Goal: Task Accomplishment & Management: Use online tool/utility

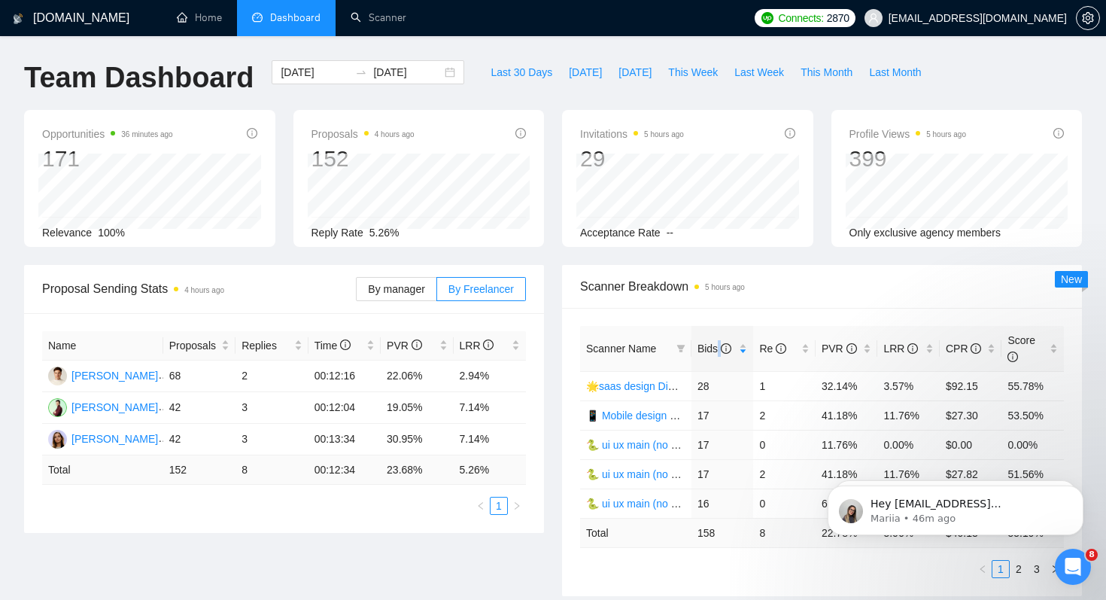
scroll to position [2, 0]
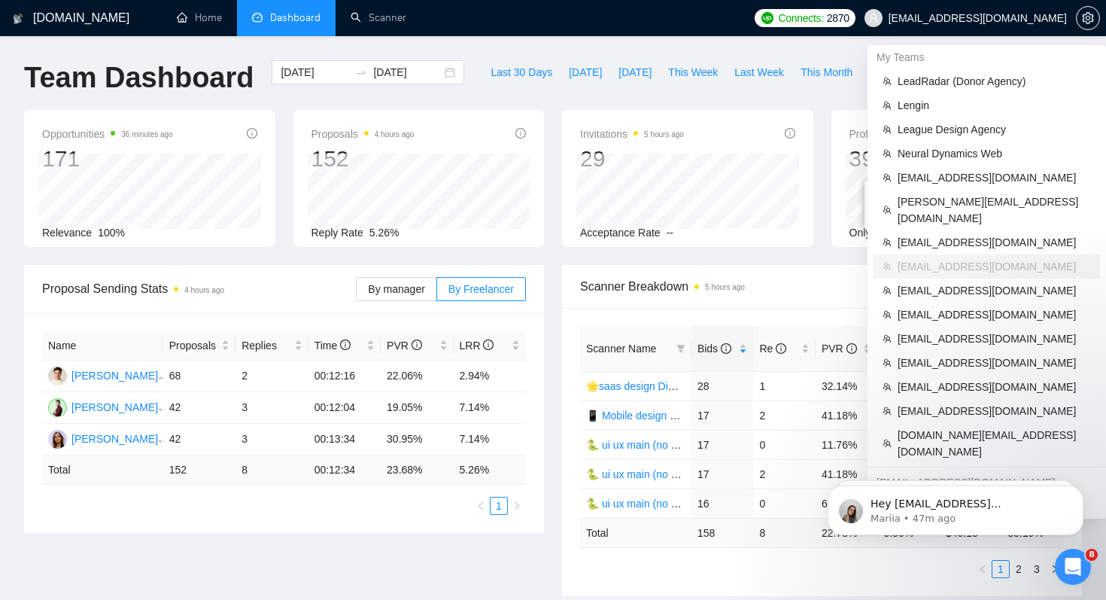
click at [983, 18] on span "[EMAIL_ADDRESS][DOMAIN_NAME]" at bounding box center [977, 18] width 178 height 0
click at [928, 427] on span "[DOMAIN_NAME][EMAIL_ADDRESS][DOMAIN_NAME]" at bounding box center [993, 443] width 193 height 33
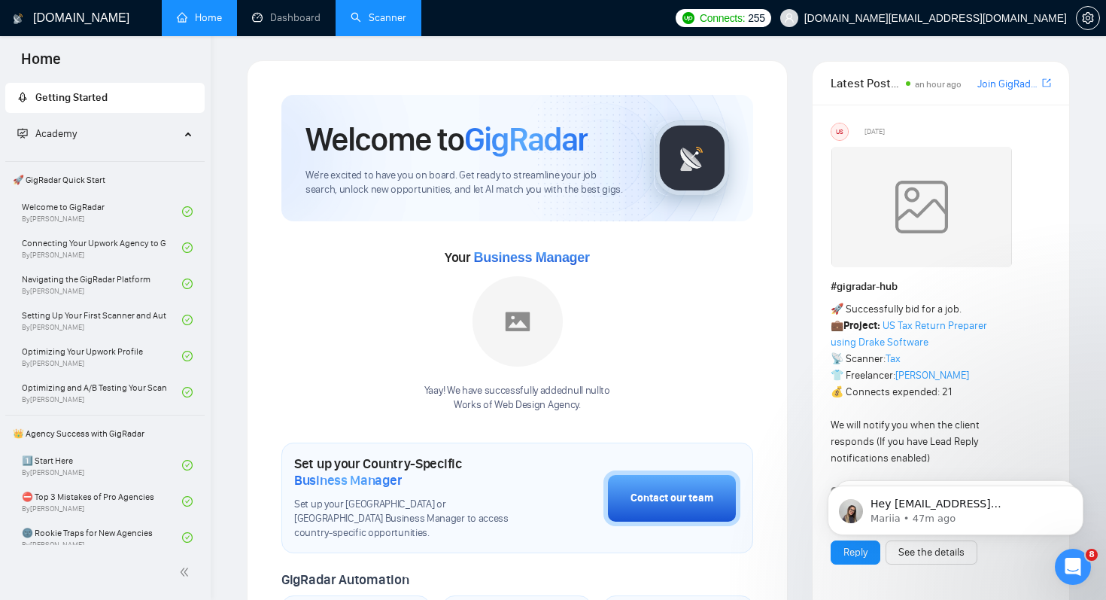
click at [386, 17] on link "Scanner" at bounding box center [379, 17] width 56 height 13
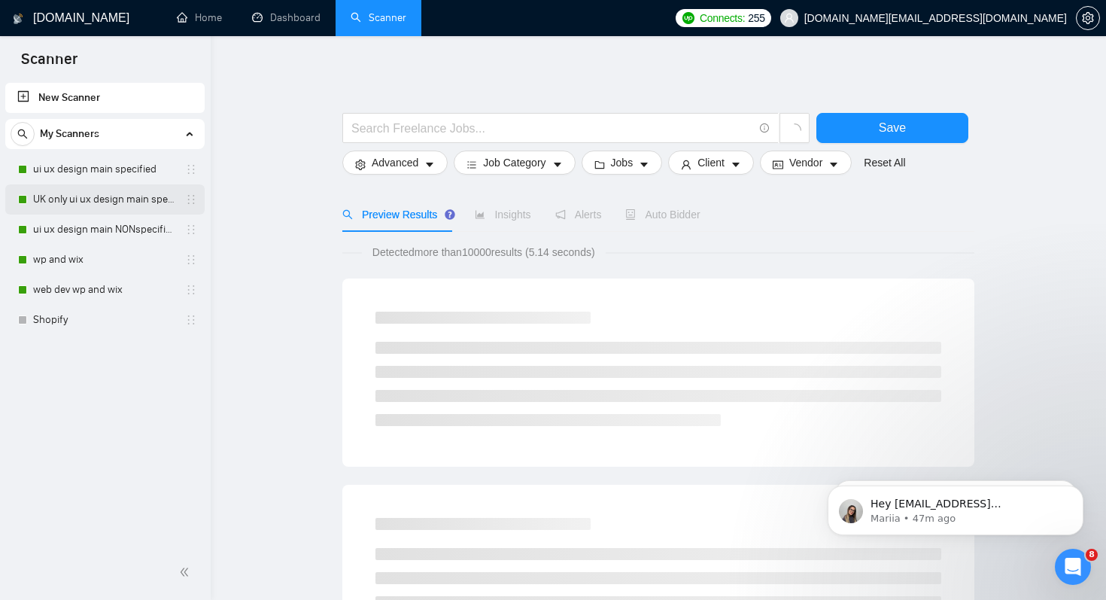
click at [148, 197] on link "UK only ui ux design main specified" at bounding box center [104, 199] width 143 height 30
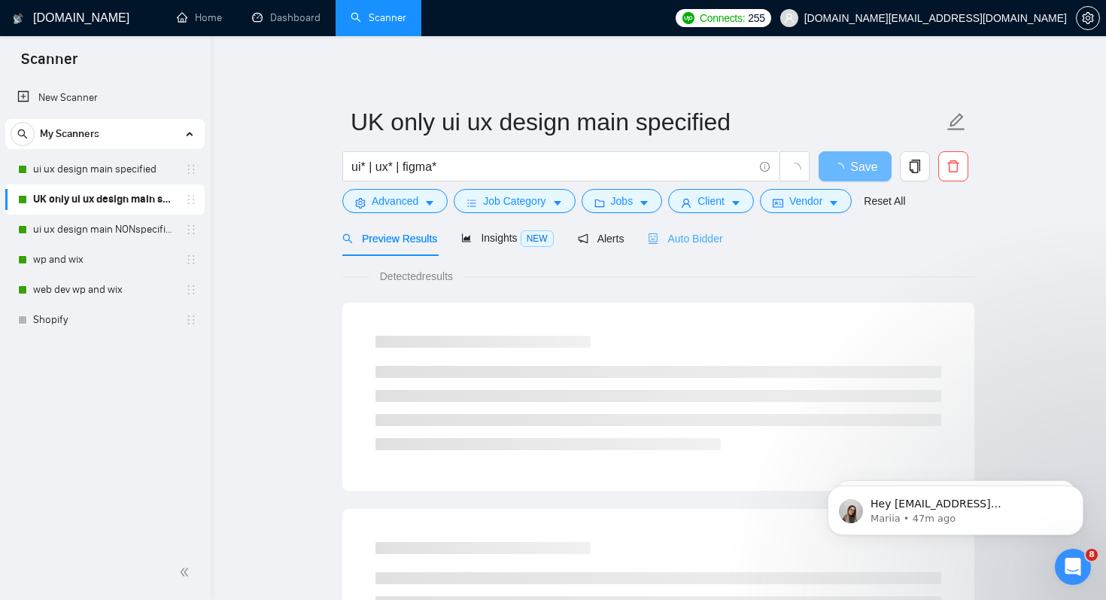
click at [683, 248] on div "Auto Bidder" at bounding box center [685, 237] width 74 height 35
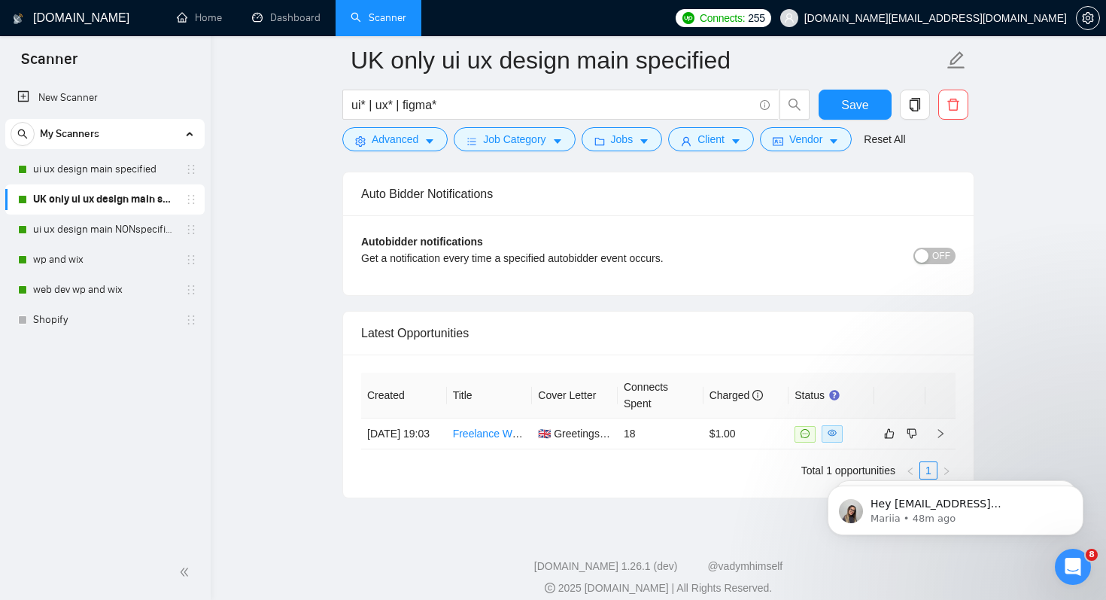
scroll to position [3659, 0]
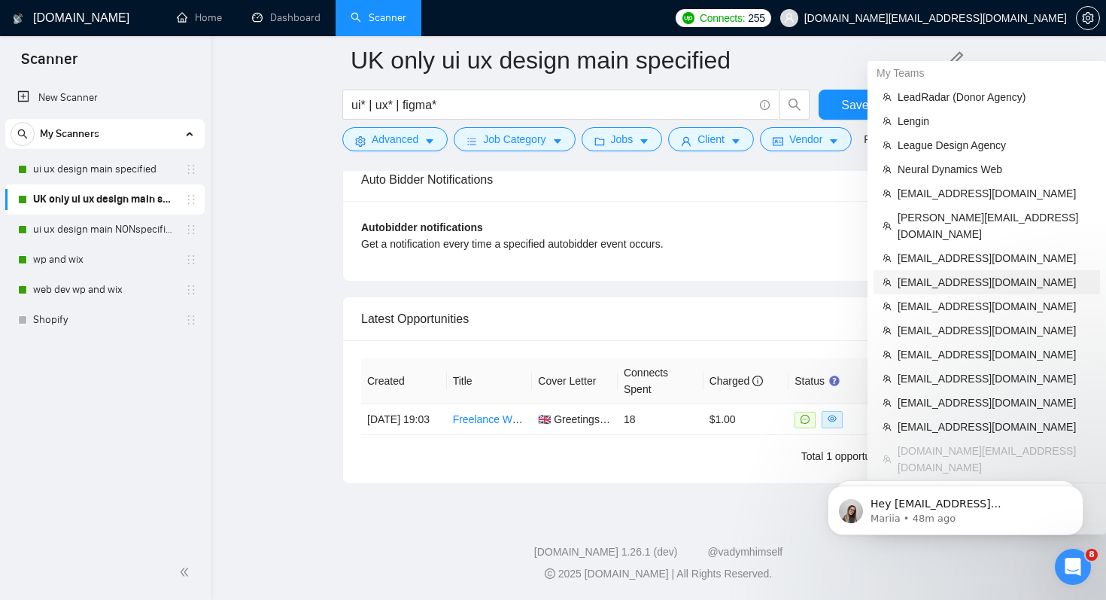
click at [957, 274] on span "[EMAIL_ADDRESS][DOMAIN_NAME]" at bounding box center [993, 282] width 193 height 17
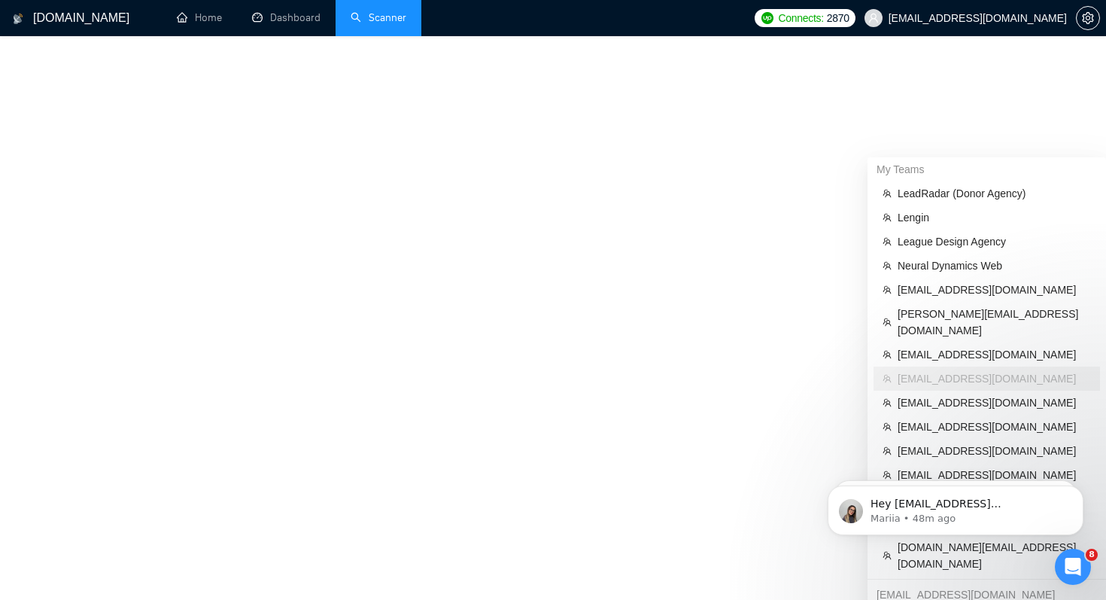
scroll to position [646, 0]
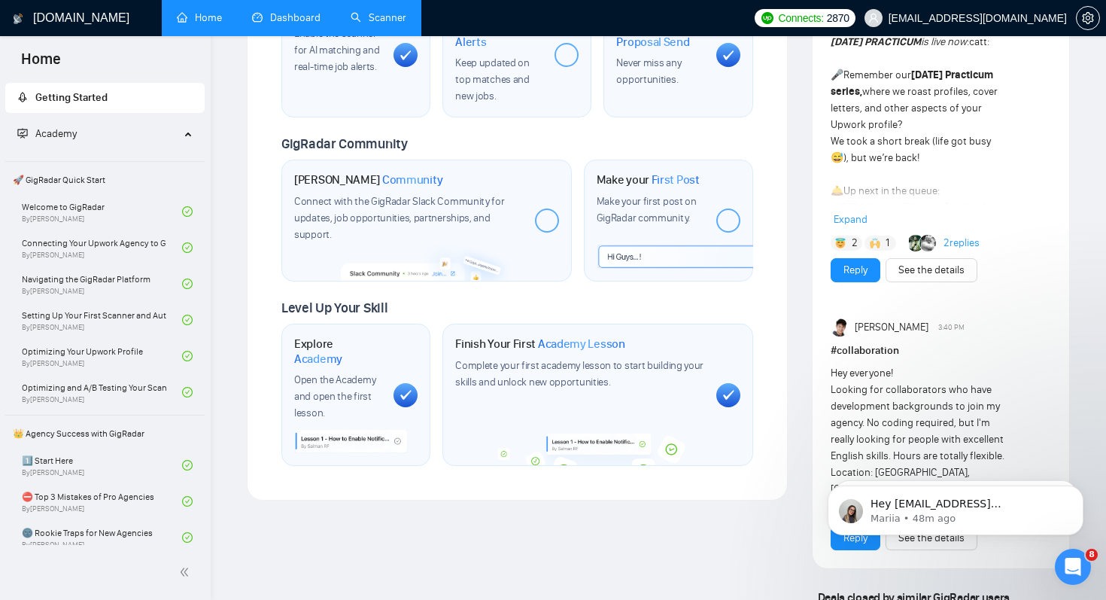
click at [259, 20] on link "Dashboard" at bounding box center [286, 17] width 68 height 13
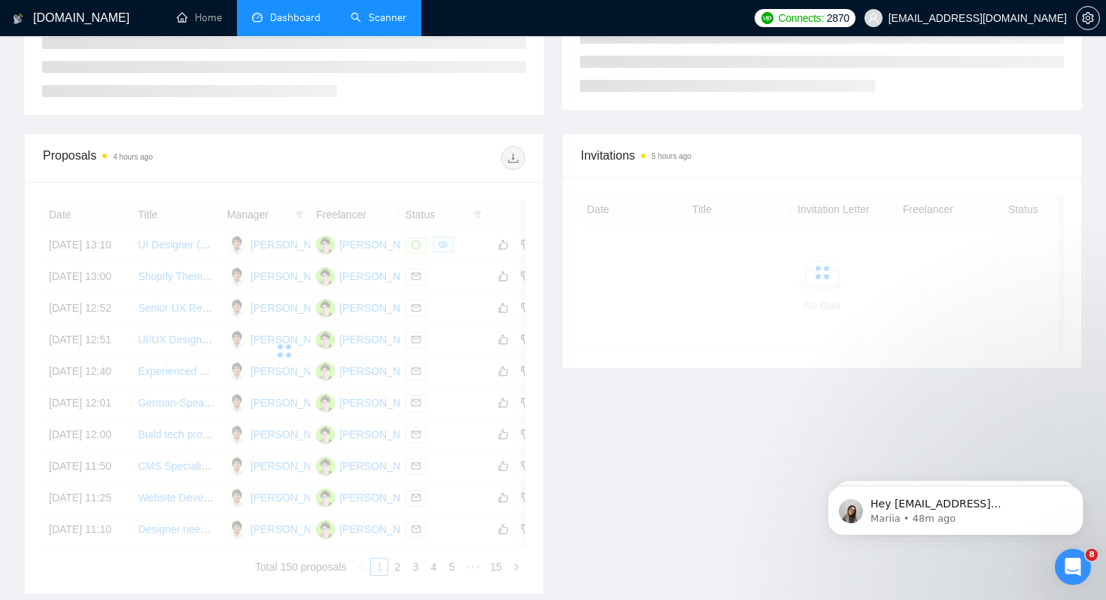
click at [388, 24] on link "Scanner" at bounding box center [379, 17] width 56 height 13
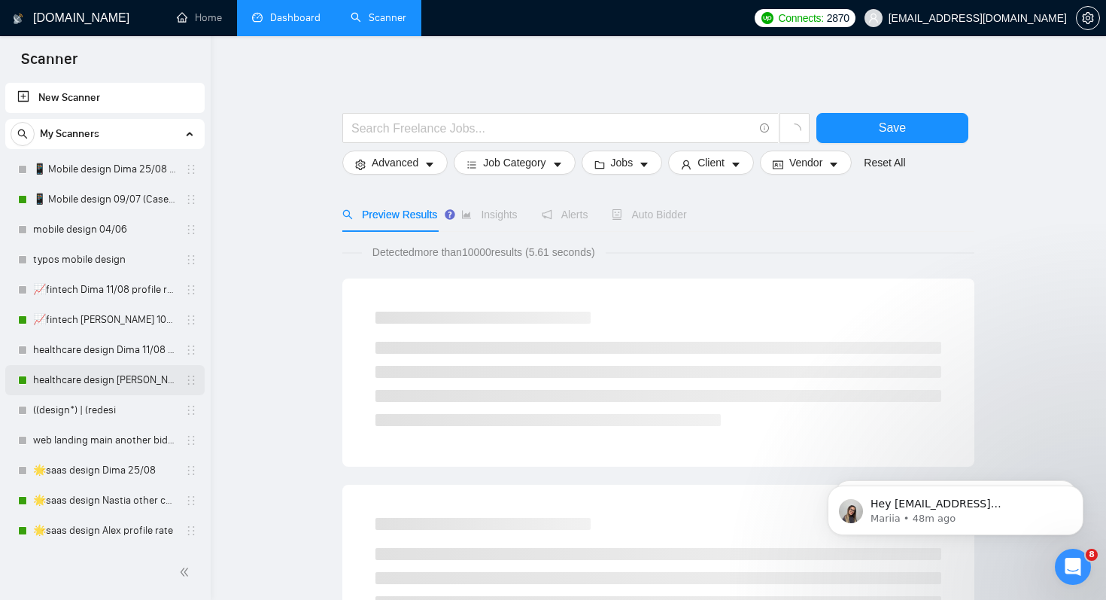
scroll to position [151, 0]
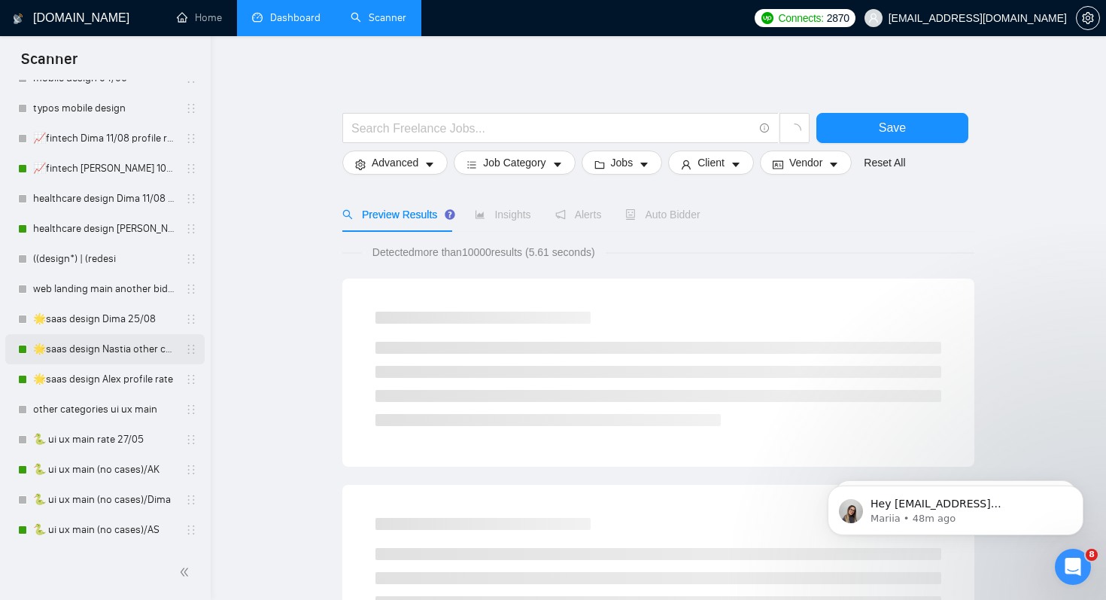
click at [123, 352] on link "🌟saas design Nastia other cover 27/05" at bounding box center [104, 349] width 143 height 30
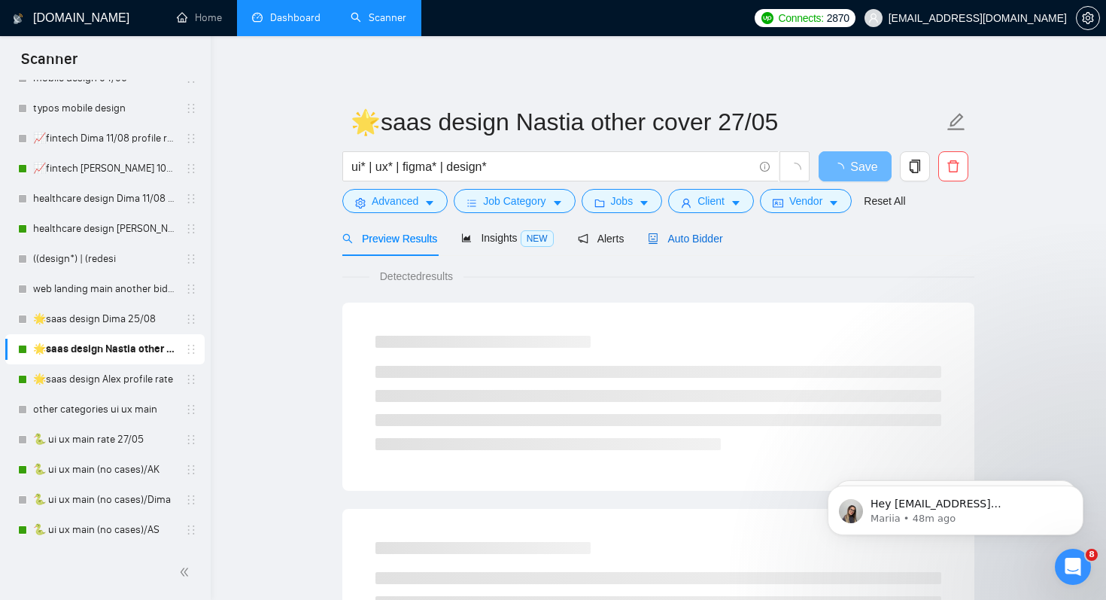
click at [720, 241] on span "Auto Bidder" at bounding box center [685, 238] width 74 height 12
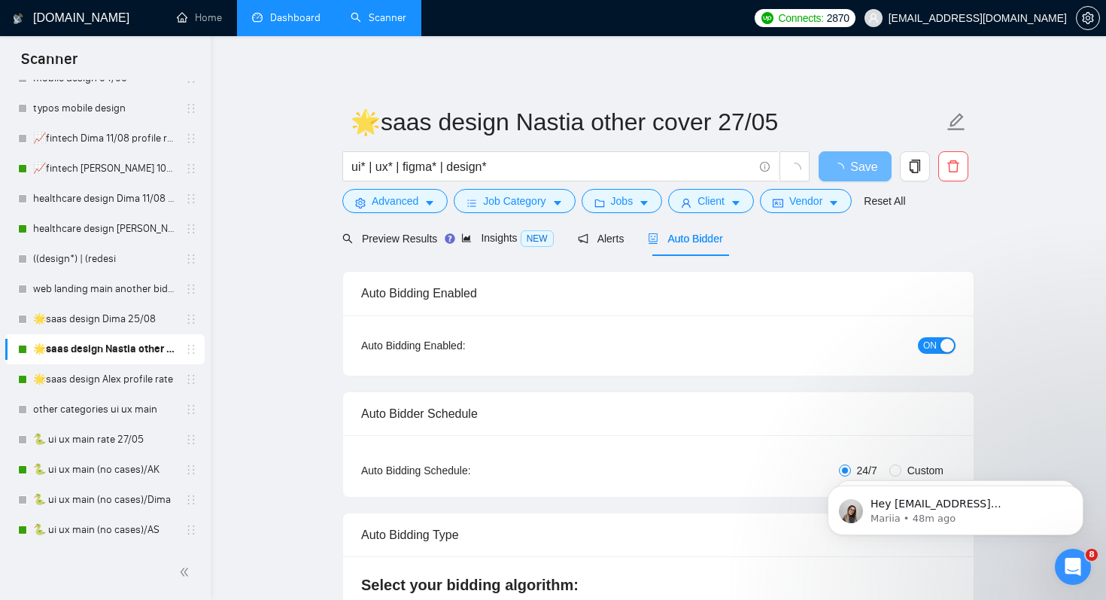
radio input "false"
radio input "true"
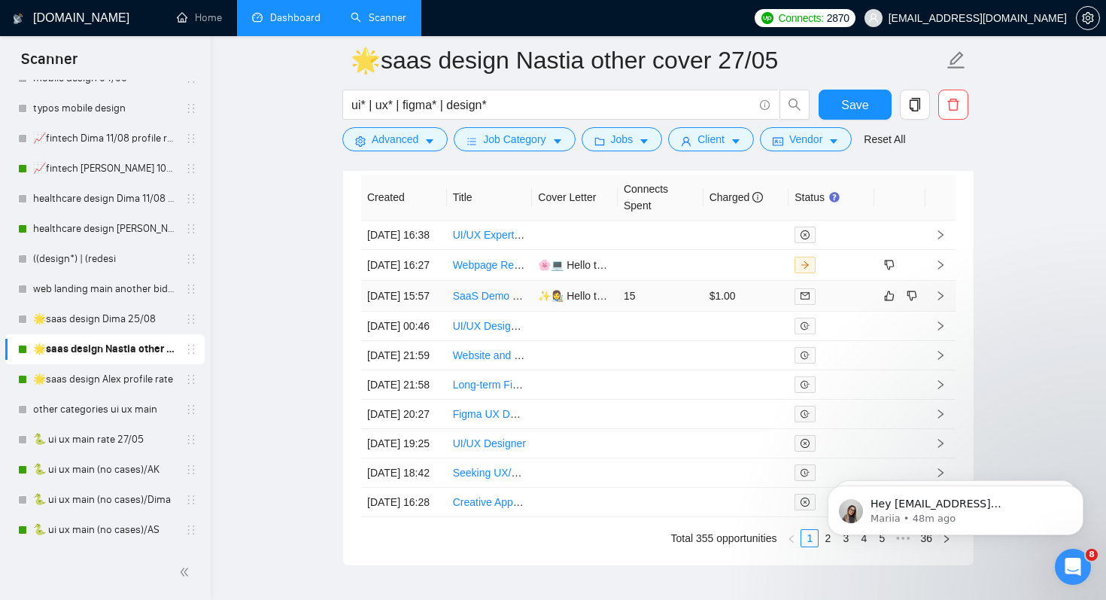
scroll to position [4032, 0]
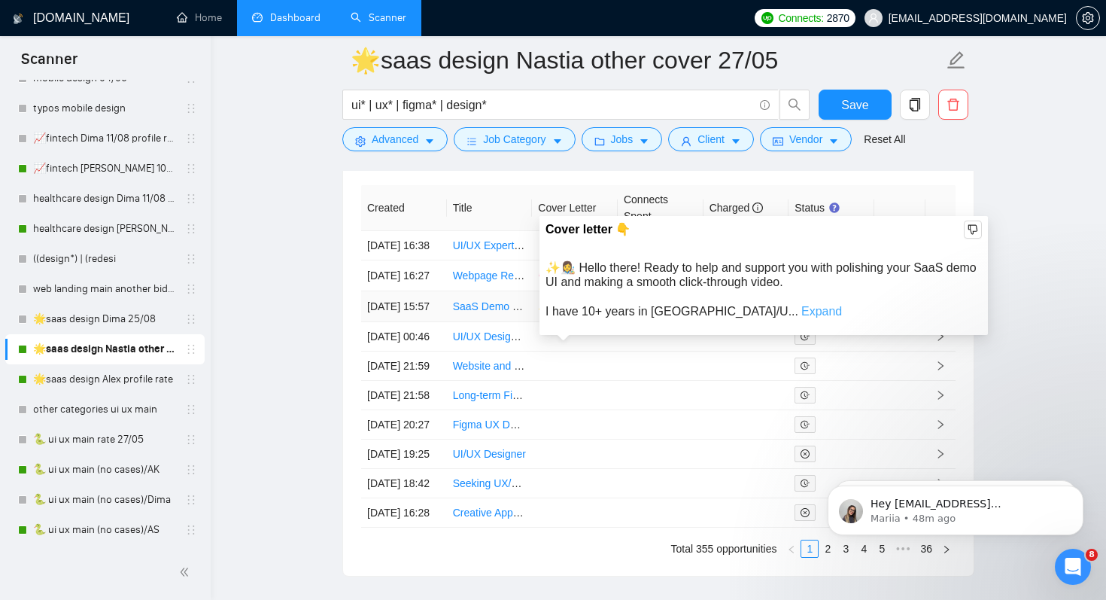
click at [801, 309] on link "Expand" at bounding box center [821, 311] width 41 height 13
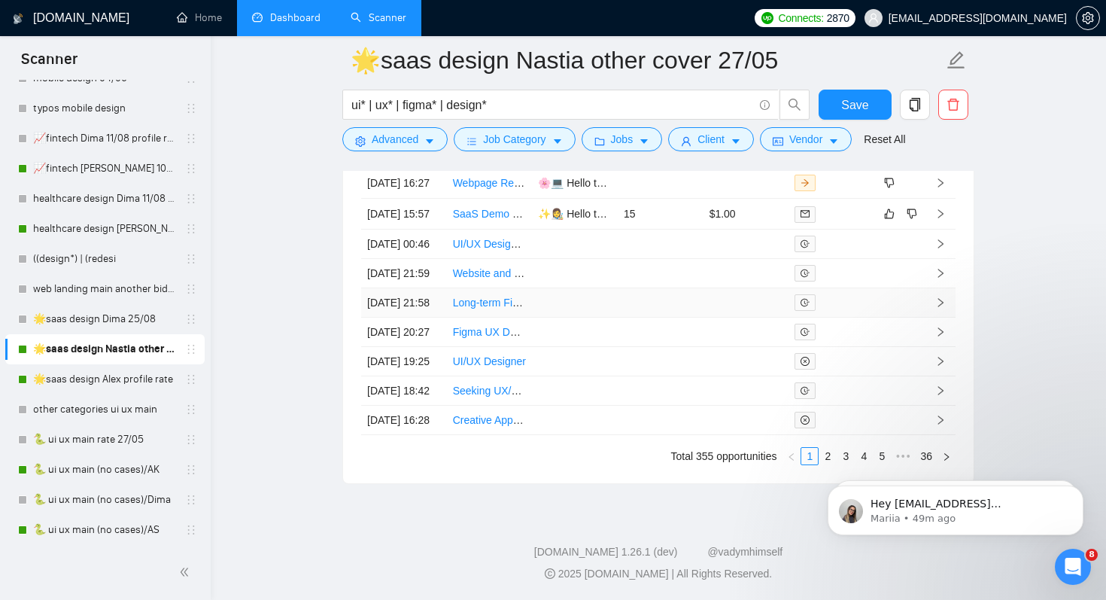
scroll to position [4216, 0]
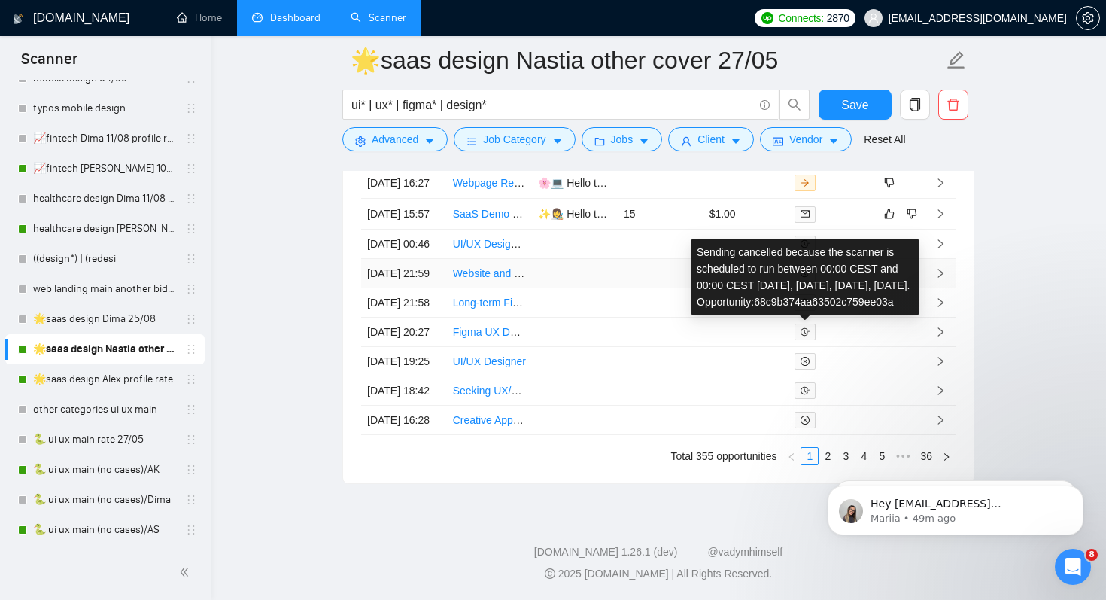
drag, startPoint x: 794, startPoint y: 156, endPoint x: 807, endPoint y: 213, distance: 58.0
click at [807, 239] on div "Sending cancelled because the scanner is scheduled to run between 00:00 CEST an…" at bounding box center [805, 276] width 229 height 75
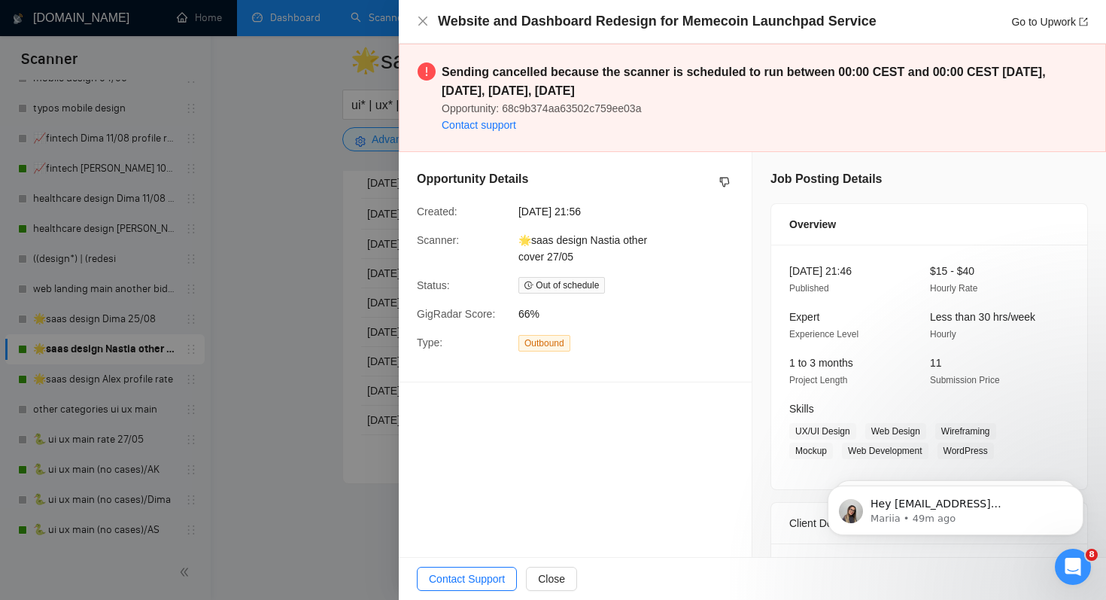
click at [280, 278] on div at bounding box center [553, 300] width 1106 height 600
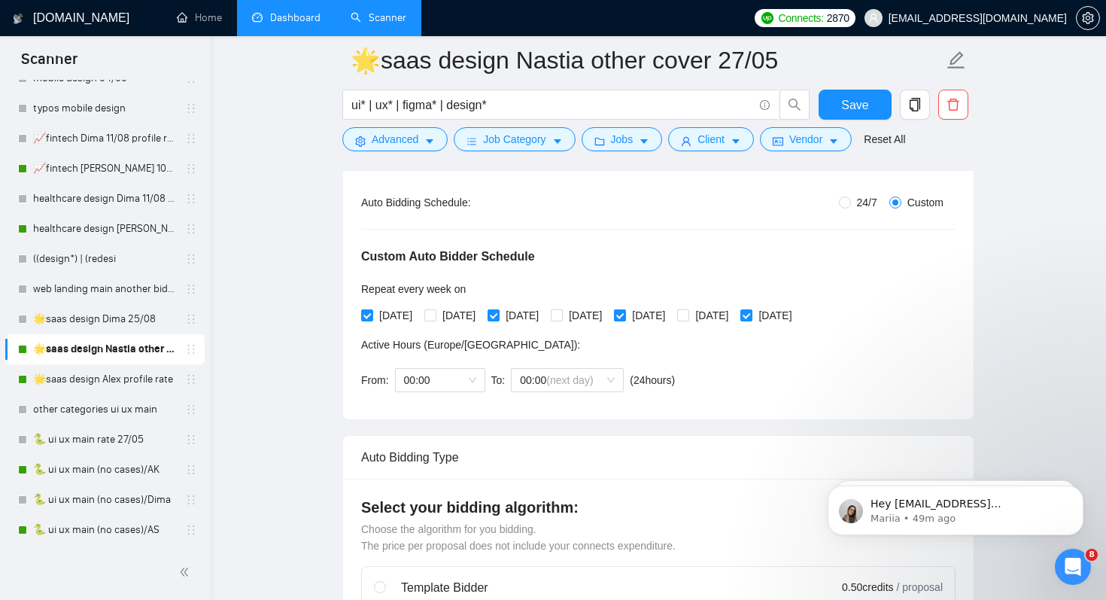
scroll to position [287, 0]
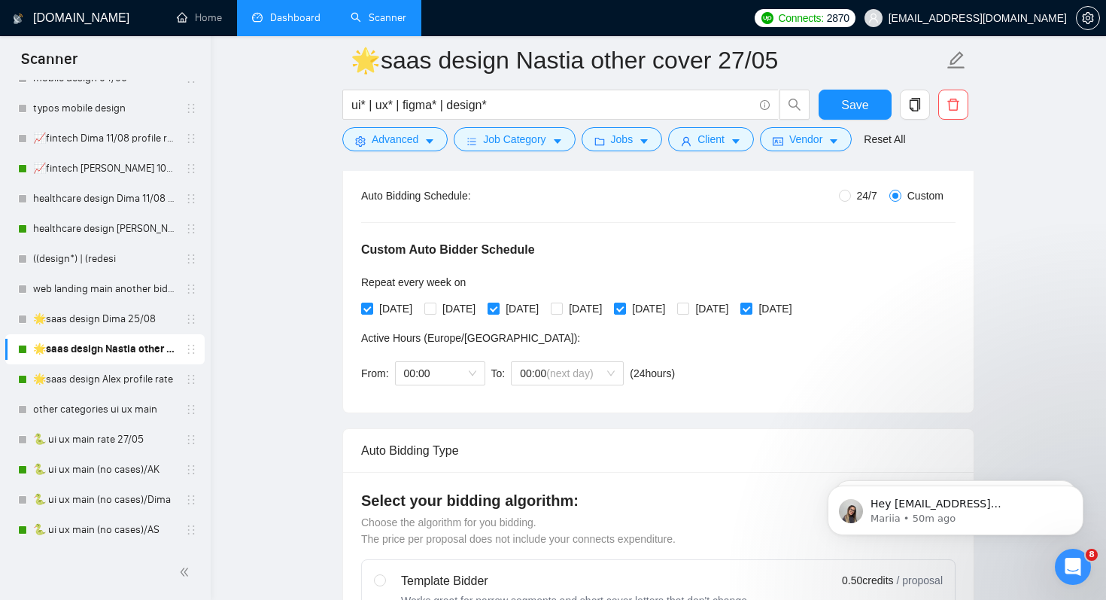
click at [282, 24] on link "Dashboard" at bounding box center [286, 17] width 68 height 13
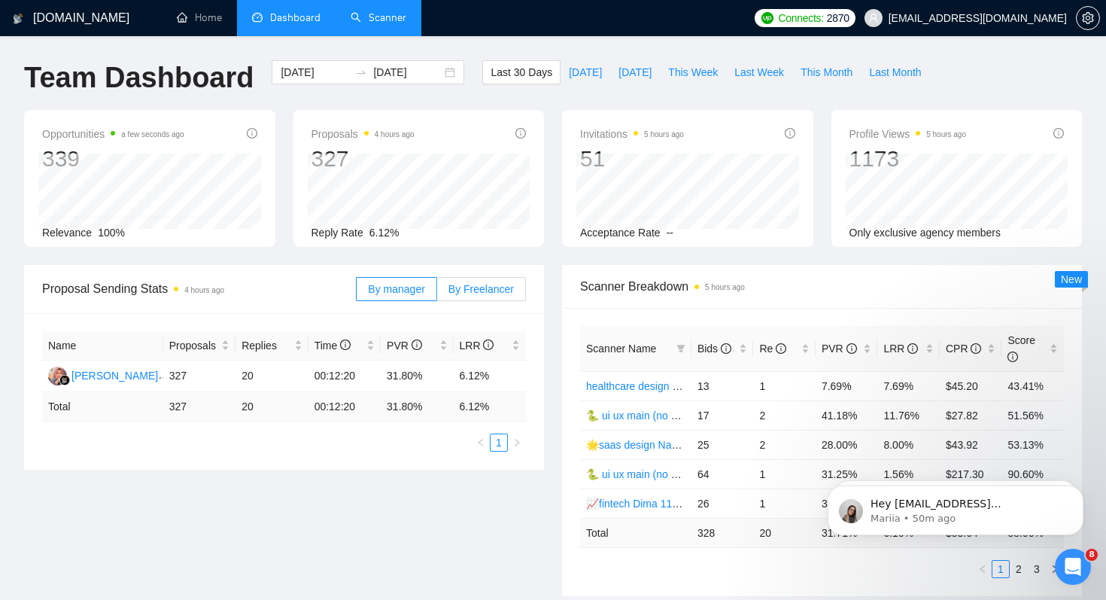
click at [479, 286] on span "By Freelancer" at bounding box center [480, 289] width 65 height 12
click at [437, 293] on input "By Freelancer" at bounding box center [437, 293] width 0 height 0
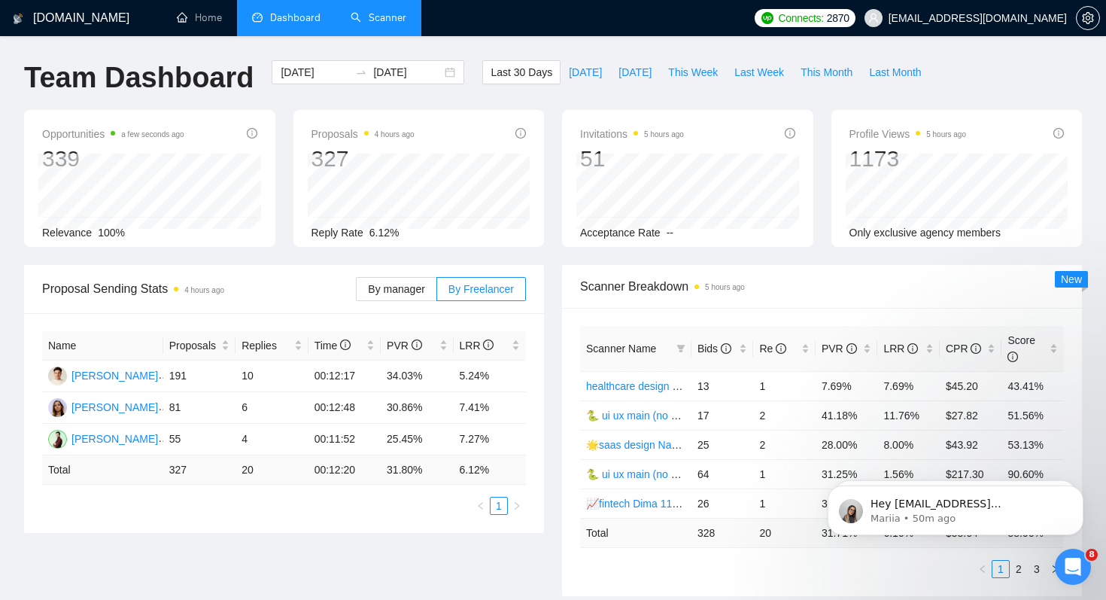
click at [351, 24] on link "Scanner" at bounding box center [379, 17] width 56 height 13
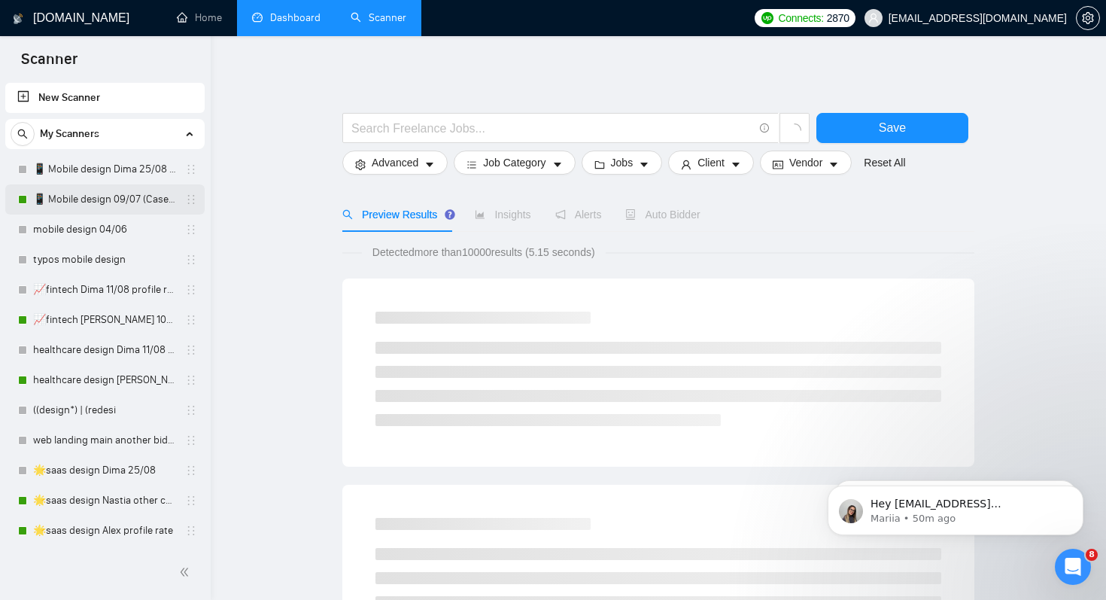
click at [87, 202] on link "📱 Mobile design 09/07 (Cases & UX/UI Cat)" at bounding box center [104, 199] width 143 height 30
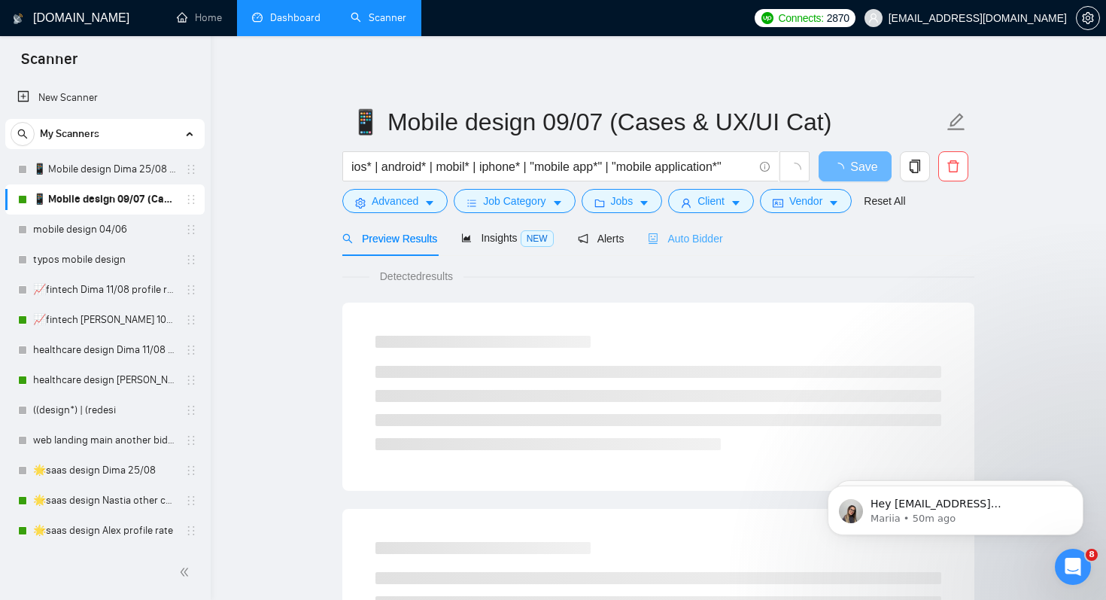
click at [698, 250] on div "Auto Bidder" at bounding box center [685, 237] width 74 height 35
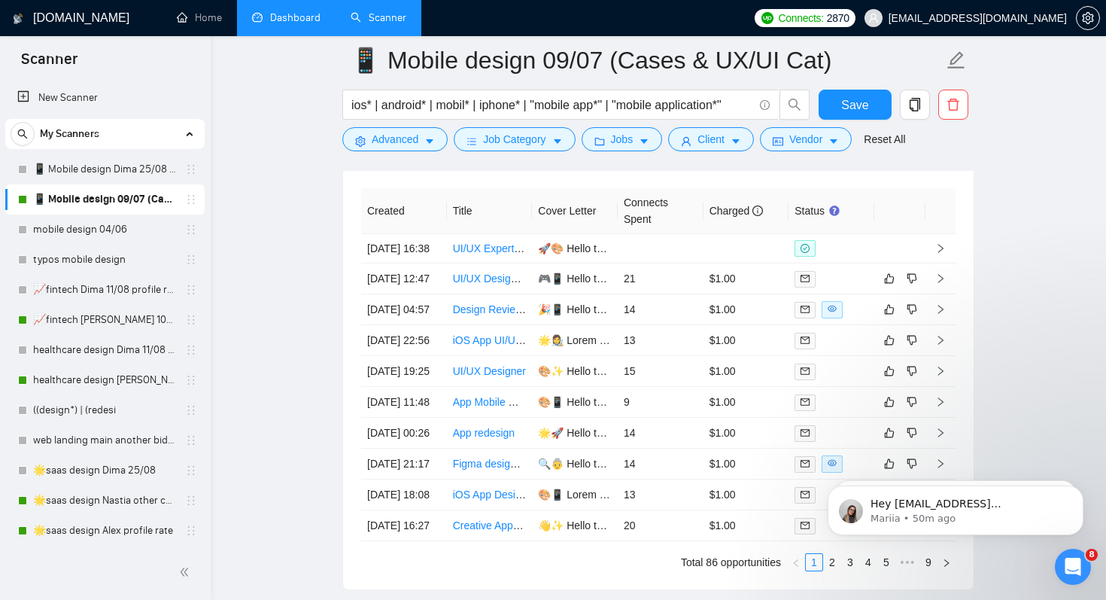
scroll to position [4072, 0]
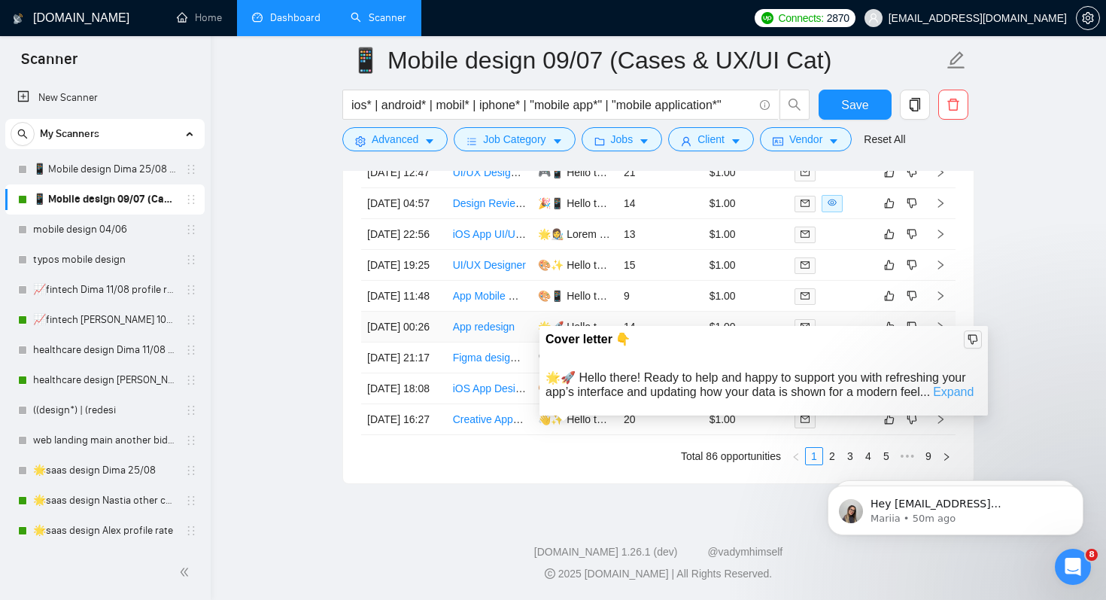
click at [948, 385] on link "Expand" at bounding box center [953, 391] width 41 height 13
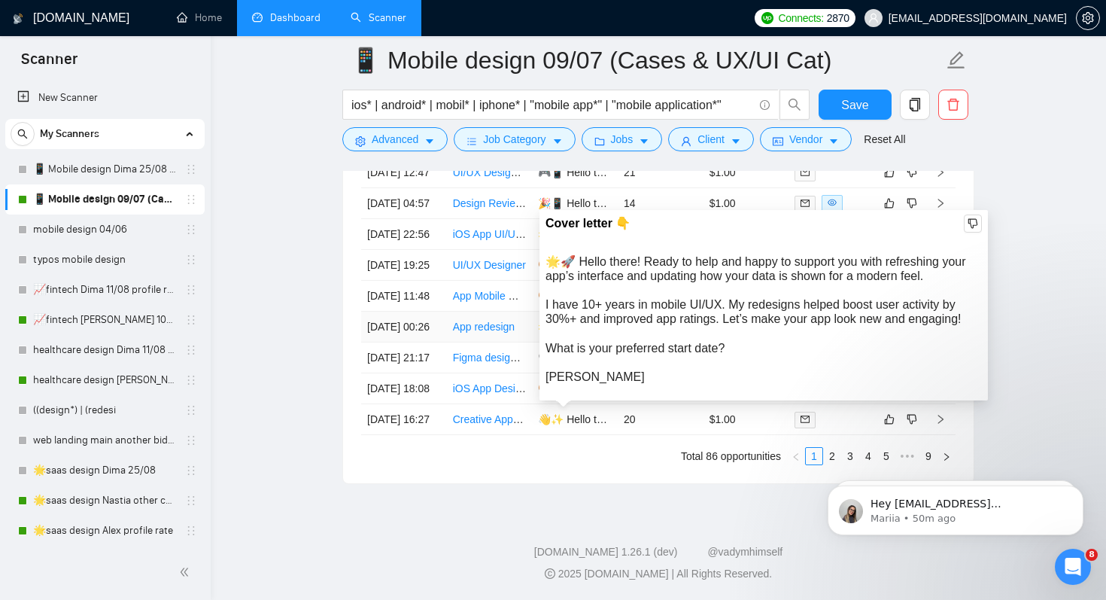
scroll to position [4016, 0]
drag, startPoint x: 558, startPoint y: 248, endPoint x: 771, endPoint y: 249, distance: 212.9
click at [771, 254] on div "🌟🚀 Hello there! Ready to help and happy to support you with refreshing your app…" at bounding box center [763, 319] width 436 height 130
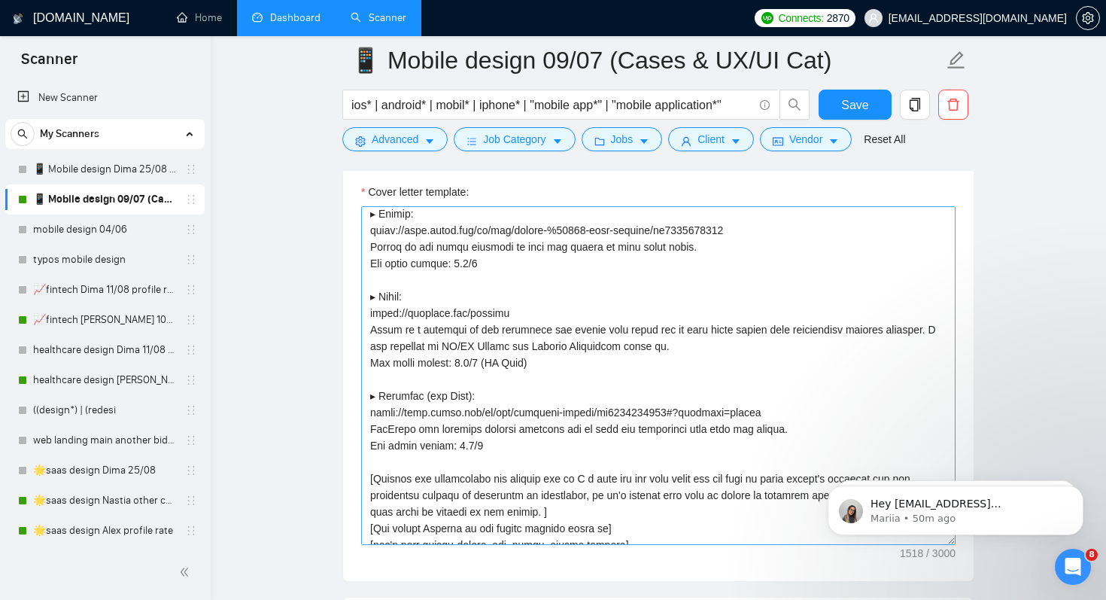
scroll to position [87, 0]
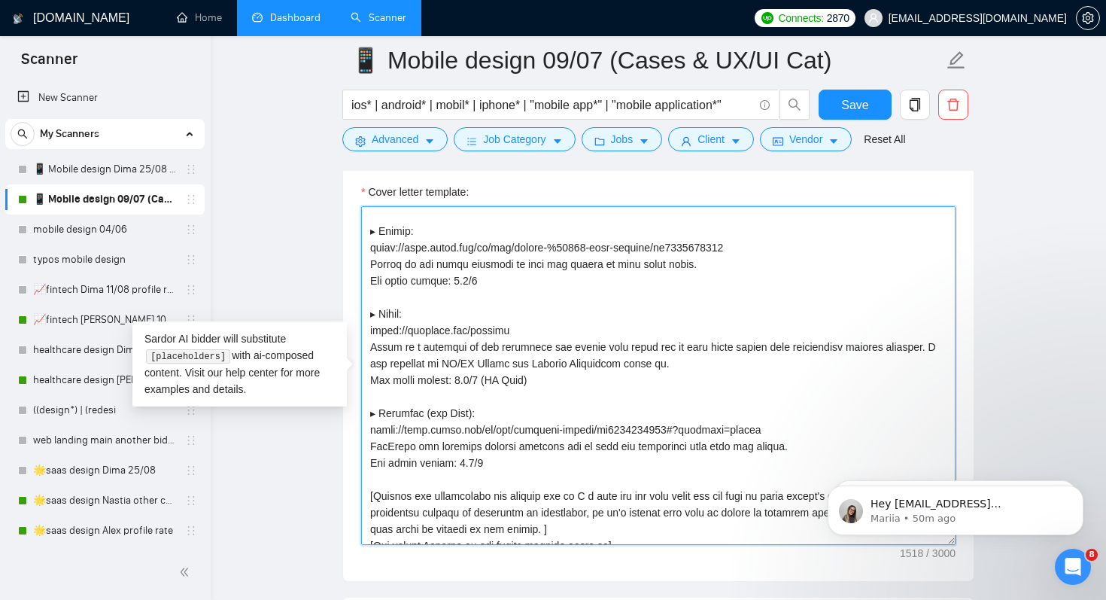
drag, startPoint x: 375, startPoint y: 309, endPoint x: 527, endPoint y: 330, distance: 152.7
click at [527, 330] on textarea "Cover letter template:" at bounding box center [658, 375] width 594 height 339
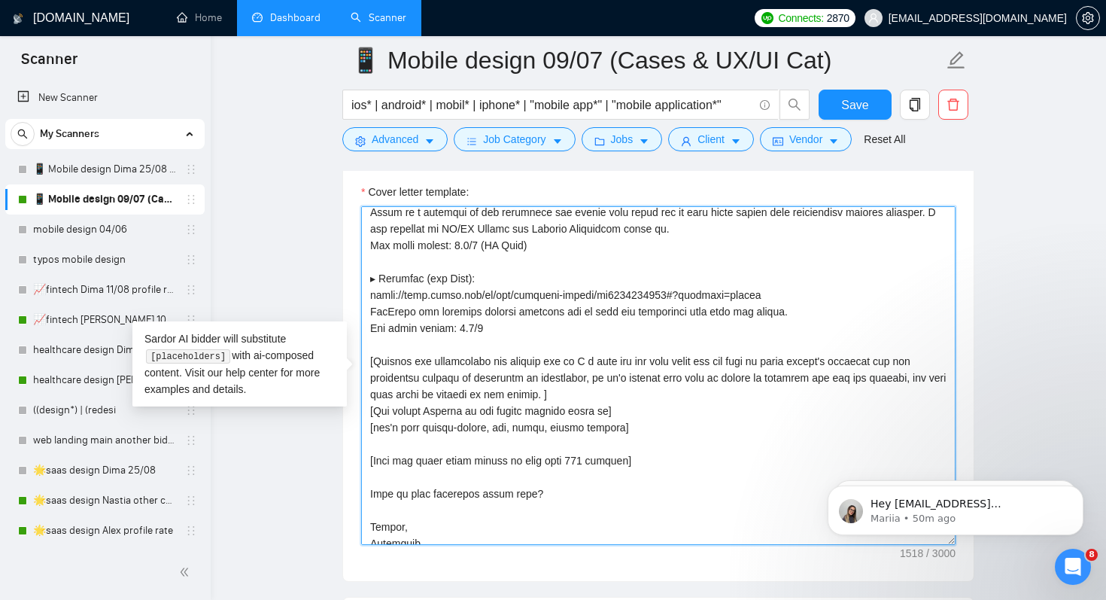
scroll to position [232, 0]
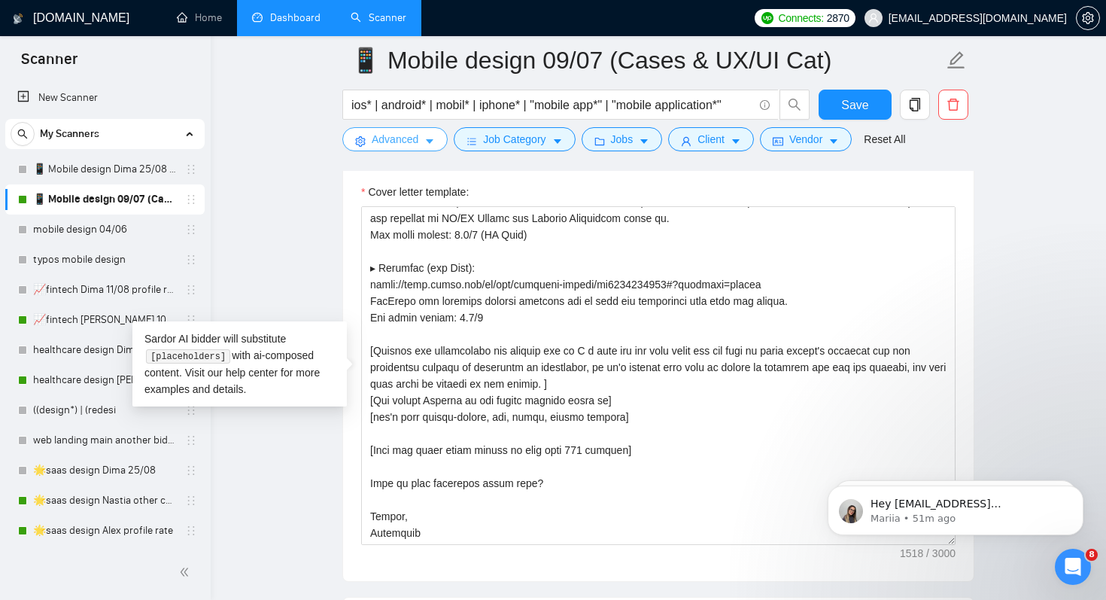
click at [375, 145] on span "Advanced" at bounding box center [395, 139] width 47 height 17
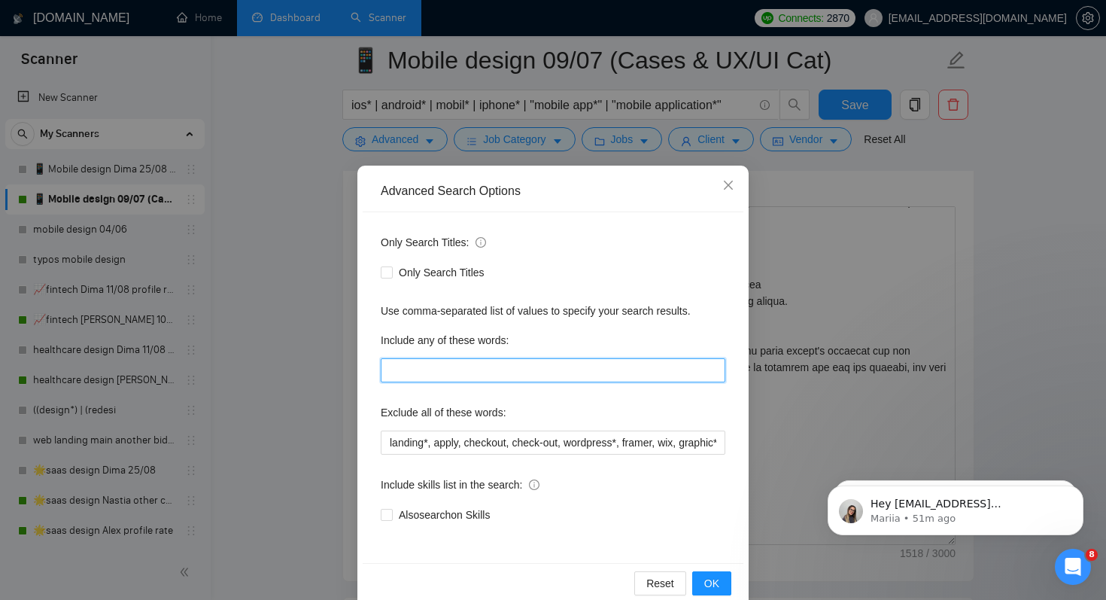
click at [415, 369] on input "text" at bounding box center [553, 370] width 345 height 24
click at [275, 336] on div "Advanced Search Options Only Search Titles: Only Search Titles Use comma-separa…" at bounding box center [553, 300] width 1106 height 600
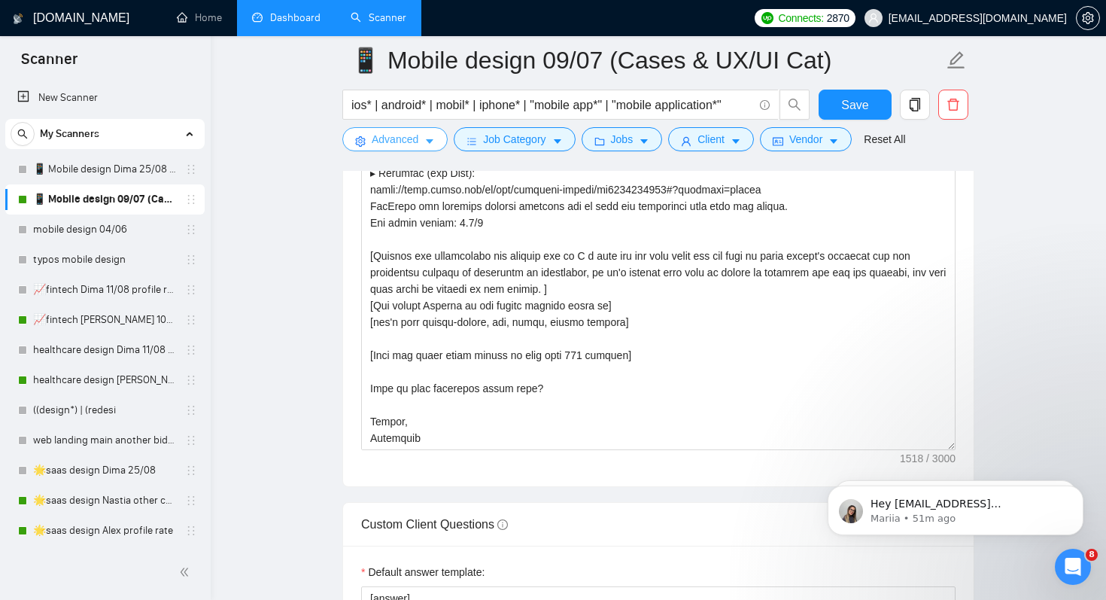
scroll to position [1876, 0]
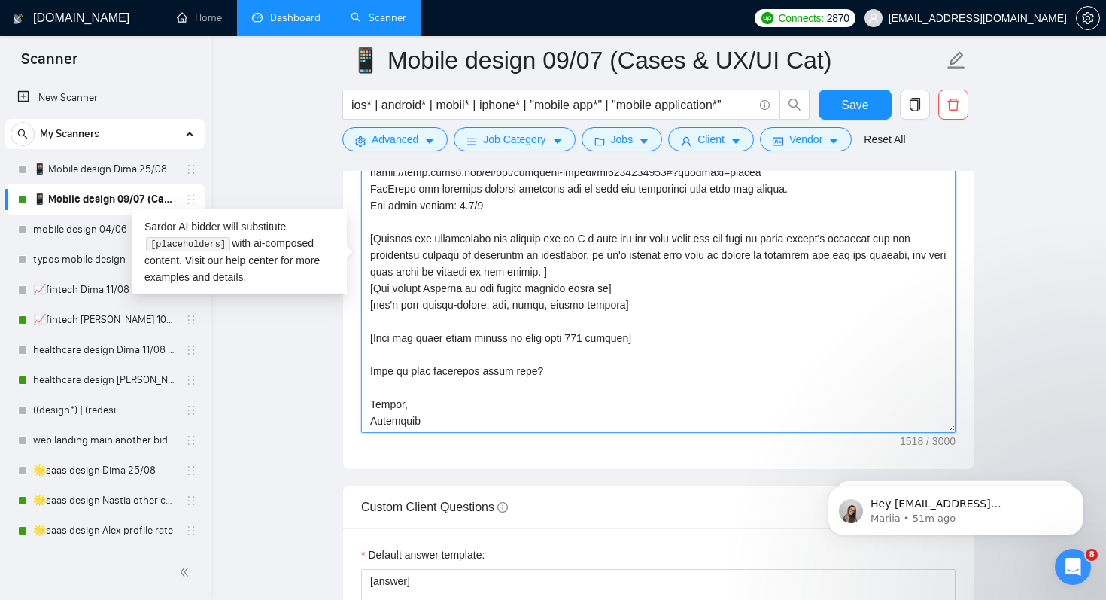
drag, startPoint x: 561, startPoint y: 376, endPoint x: 366, endPoint y: 369, distance: 195.0
click at [366, 369] on textarea "Cover letter template:" at bounding box center [658, 263] width 594 height 339
click at [679, 360] on textarea "Cover letter template:" at bounding box center [658, 263] width 594 height 339
drag, startPoint x: 375, startPoint y: 368, endPoint x: 601, endPoint y: 368, distance: 225.7
click at [601, 368] on textarea "Cover letter template:" at bounding box center [658, 263] width 594 height 339
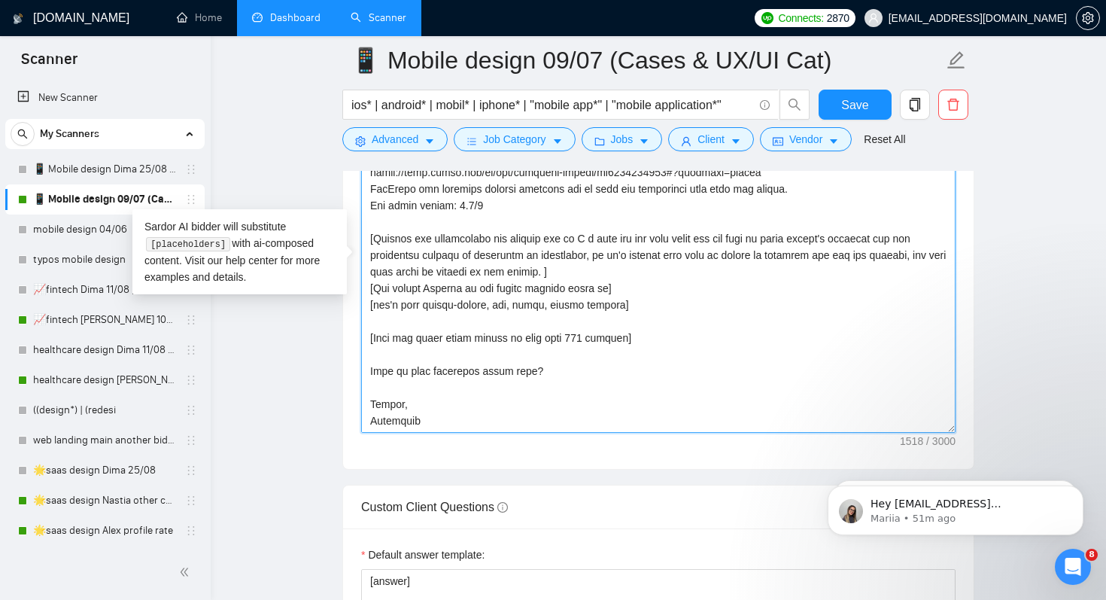
click at [601, 368] on textarea "Cover letter template:" at bounding box center [658, 263] width 594 height 339
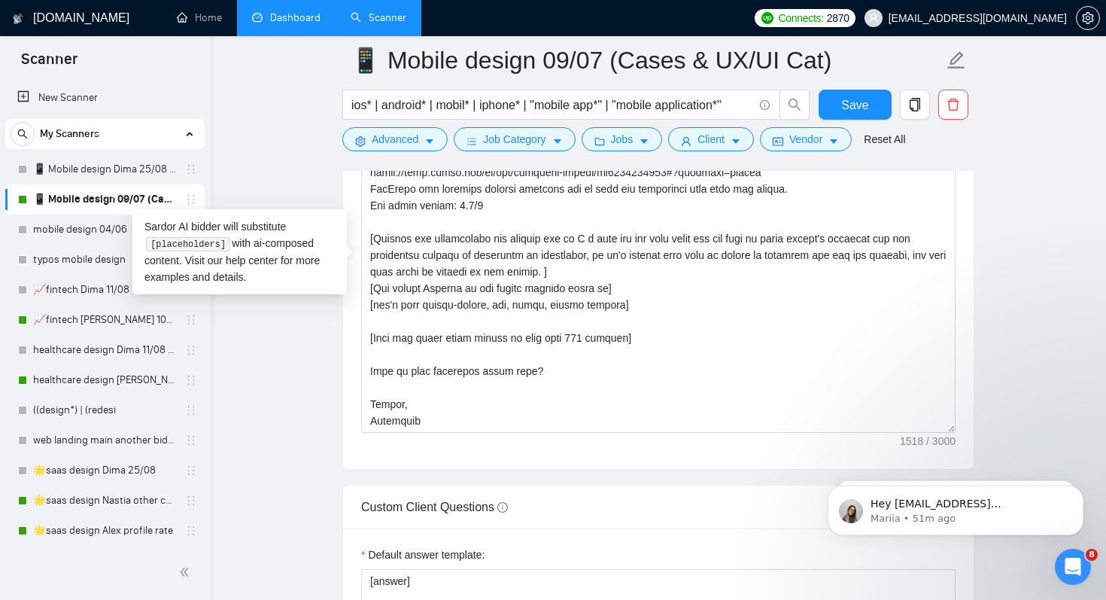
click at [302, 144] on main "📱 Mobile design 09/07 (Cases & UX/UI Cat) ios* | android* | mobil* | iphone* | …" at bounding box center [658, 356] width 847 height 4344
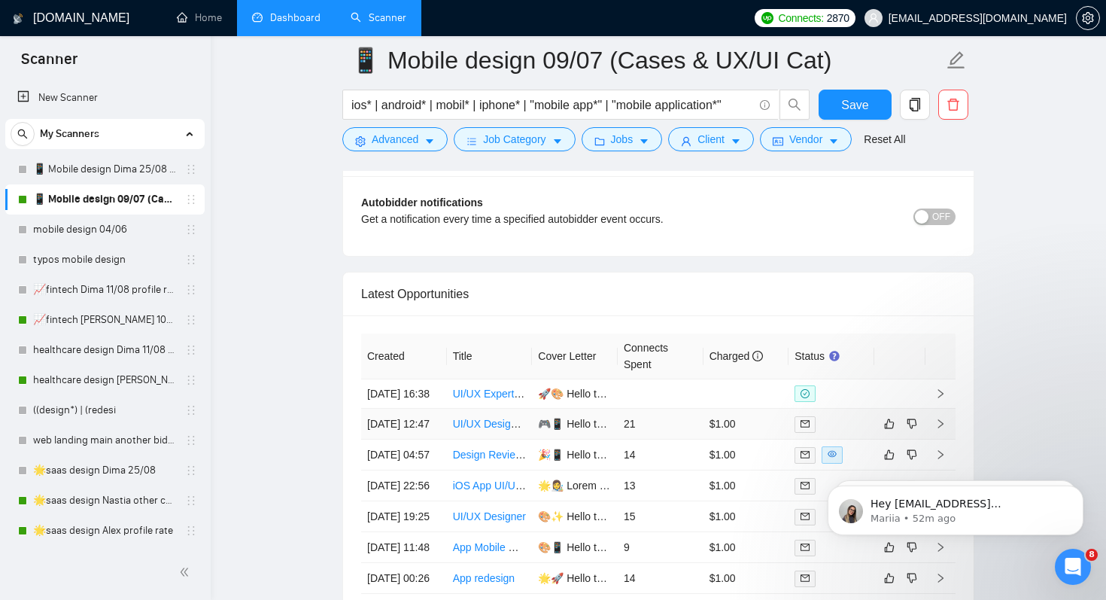
scroll to position [3718, 0]
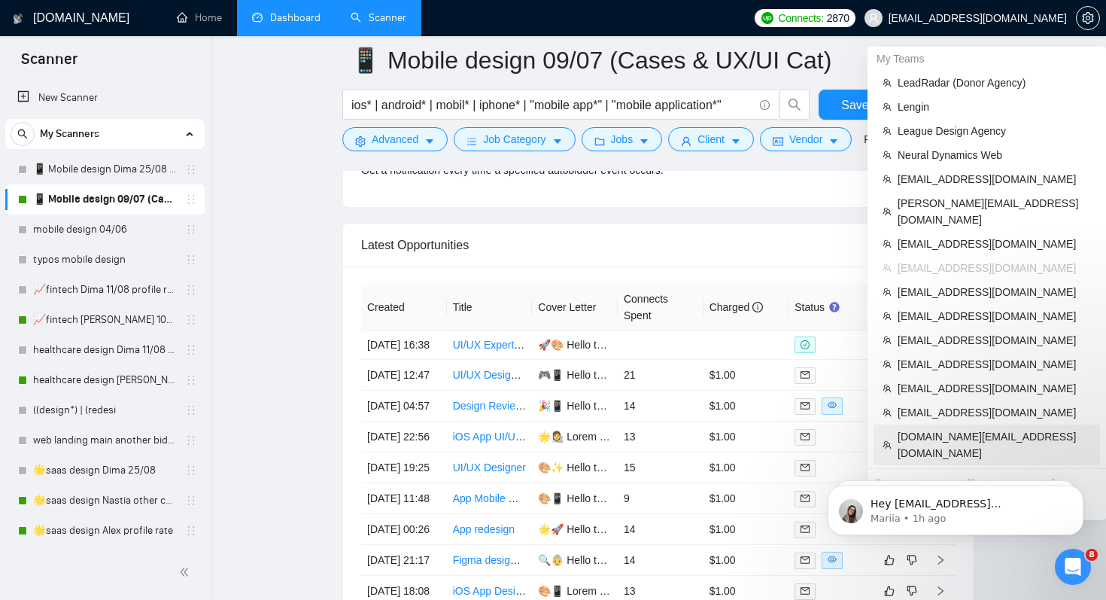
click at [920, 428] on span "[DOMAIN_NAME][EMAIL_ADDRESS][DOMAIN_NAME]" at bounding box center [993, 444] width 193 height 33
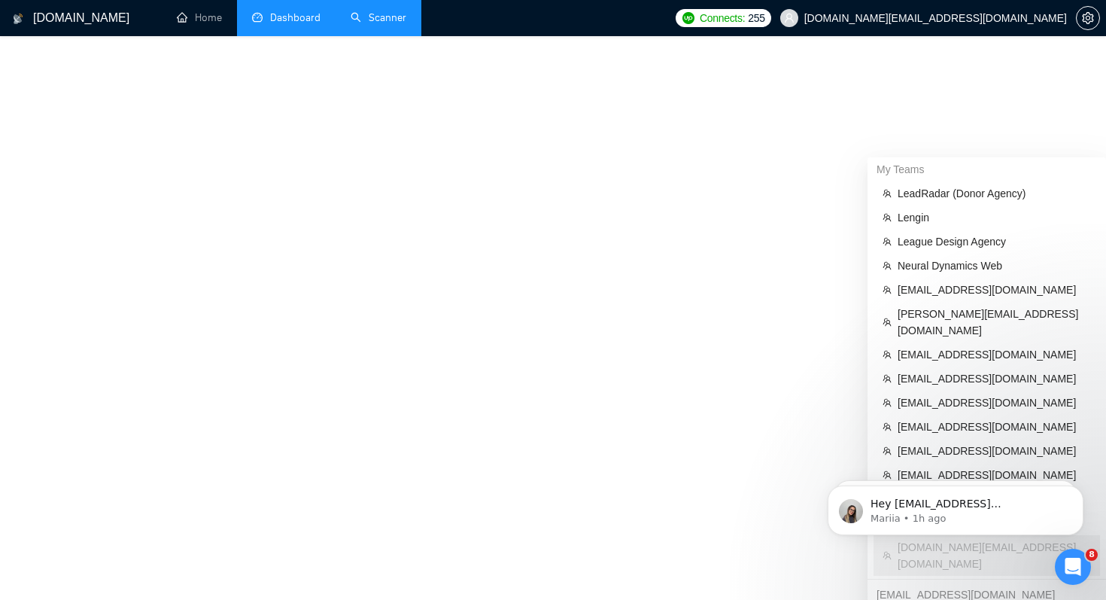
scroll to position [646, 0]
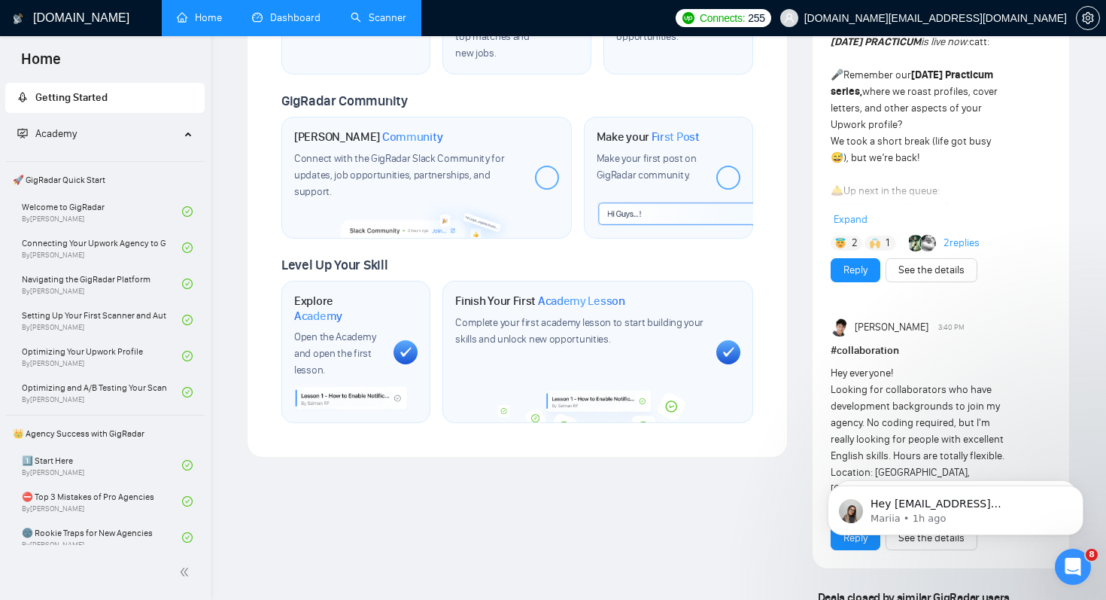
click at [351, 23] on link "Scanner" at bounding box center [379, 17] width 56 height 13
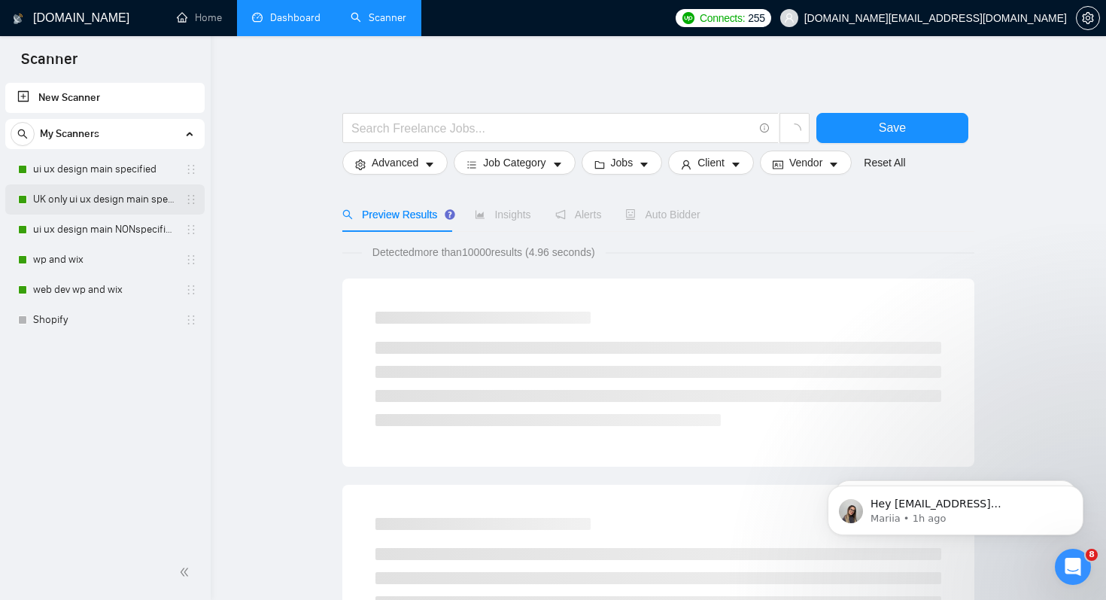
click at [106, 205] on link "UK only ui ux design main specified" at bounding box center [104, 199] width 143 height 30
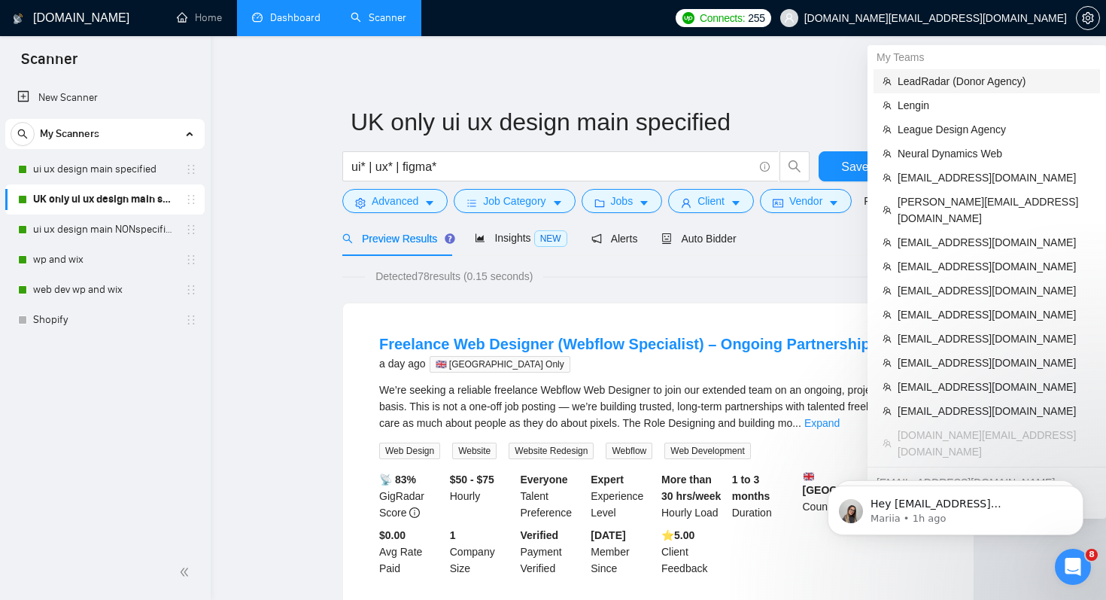
click at [939, 80] on span "LeadRadar (Donor Agency)" at bounding box center [993, 81] width 193 height 17
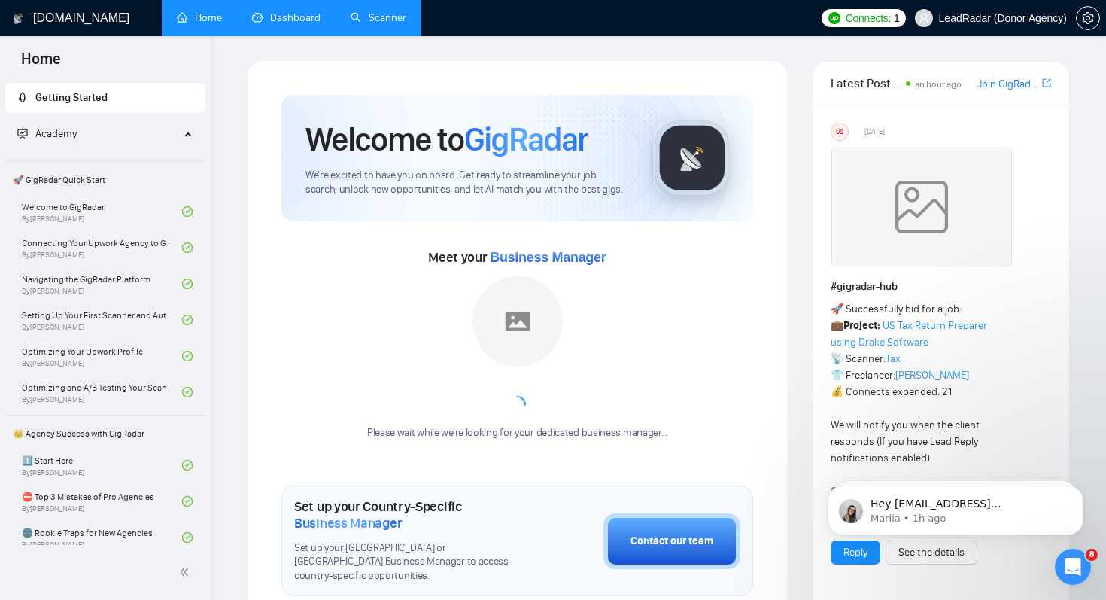
click at [304, 14] on link "Dashboard" at bounding box center [286, 17] width 68 height 13
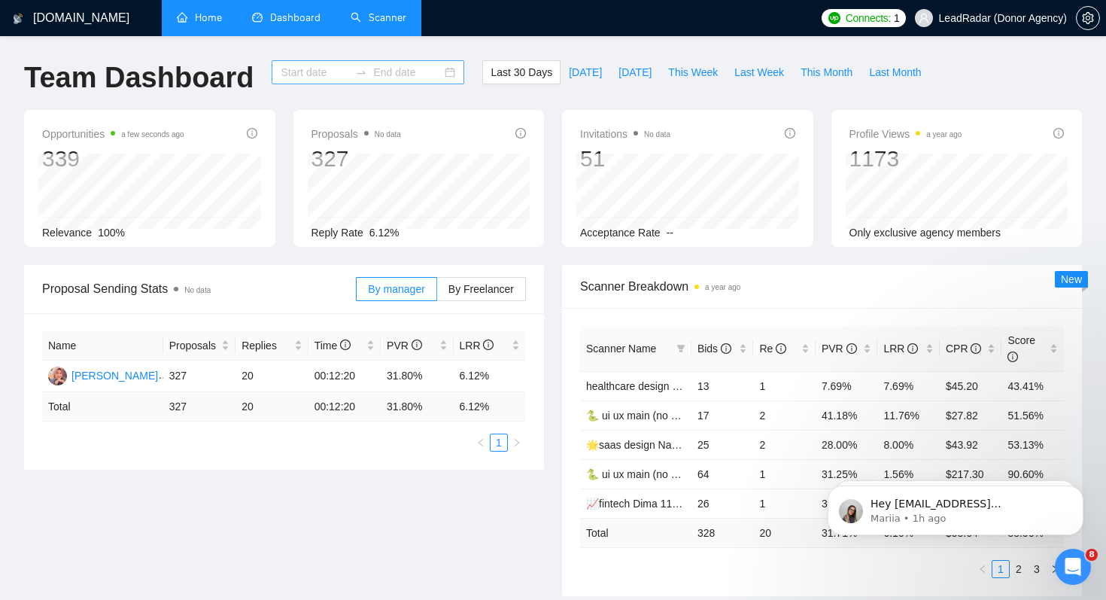
type input "[DATE]"
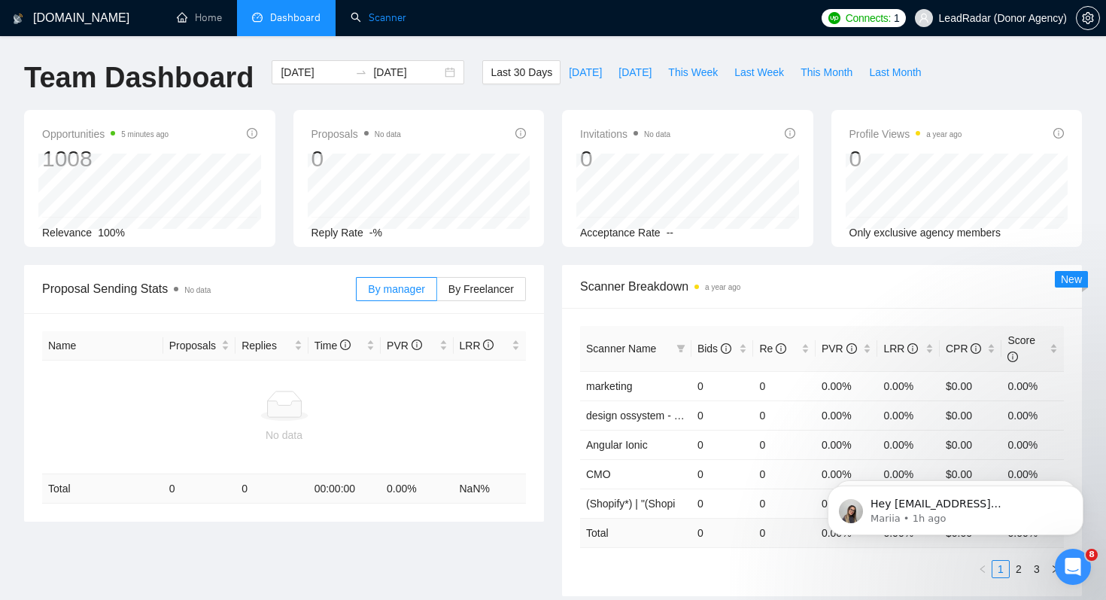
click at [399, 34] on li "Scanner" at bounding box center [379, 18] width 86 height 36
click at [357, 19] on link "Scanner" at bounding box center [379, 17] width 56 height 13
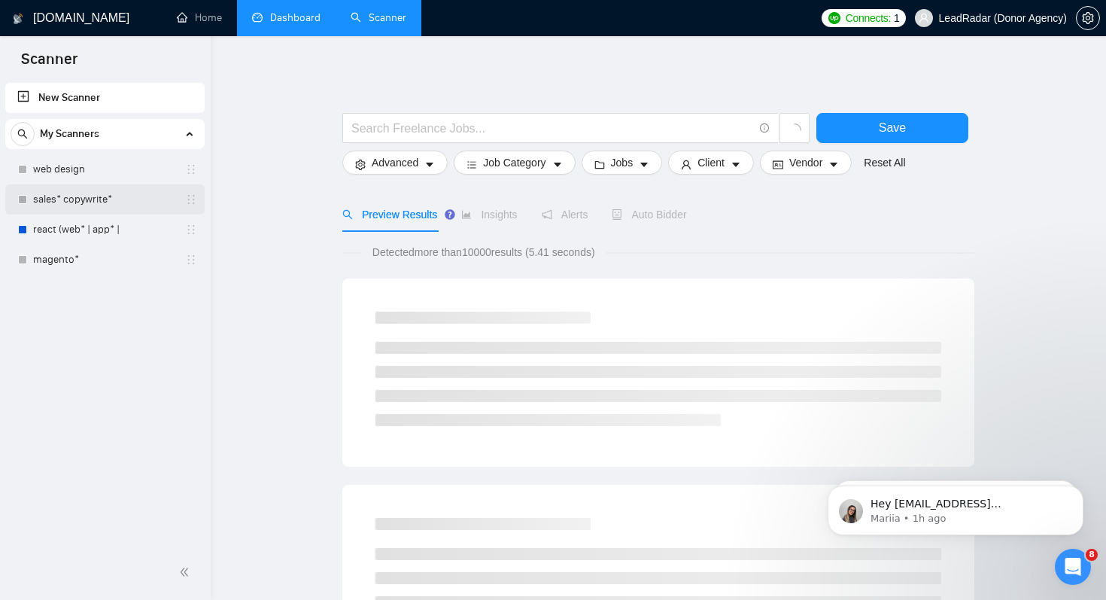
click at [108, 196] on link "sales* copywrite*" at bounding box center [104, 199] width 143 height 30
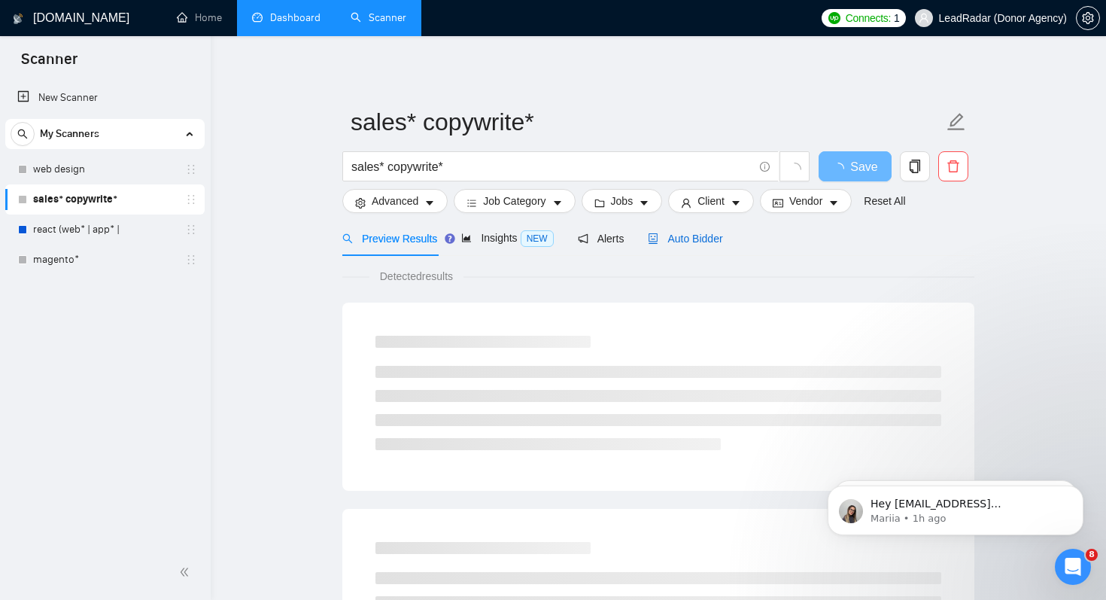
click at [711, 244] on span "Auto Bidder" at bounding box center [685, 238] width 74 height 12
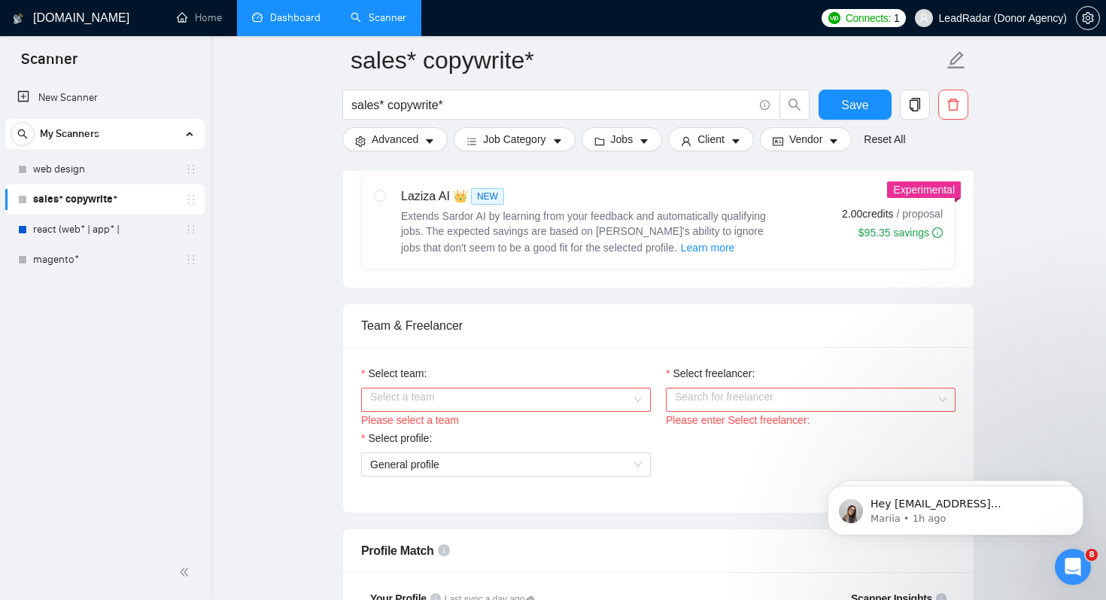
scroll to position [651, 0]
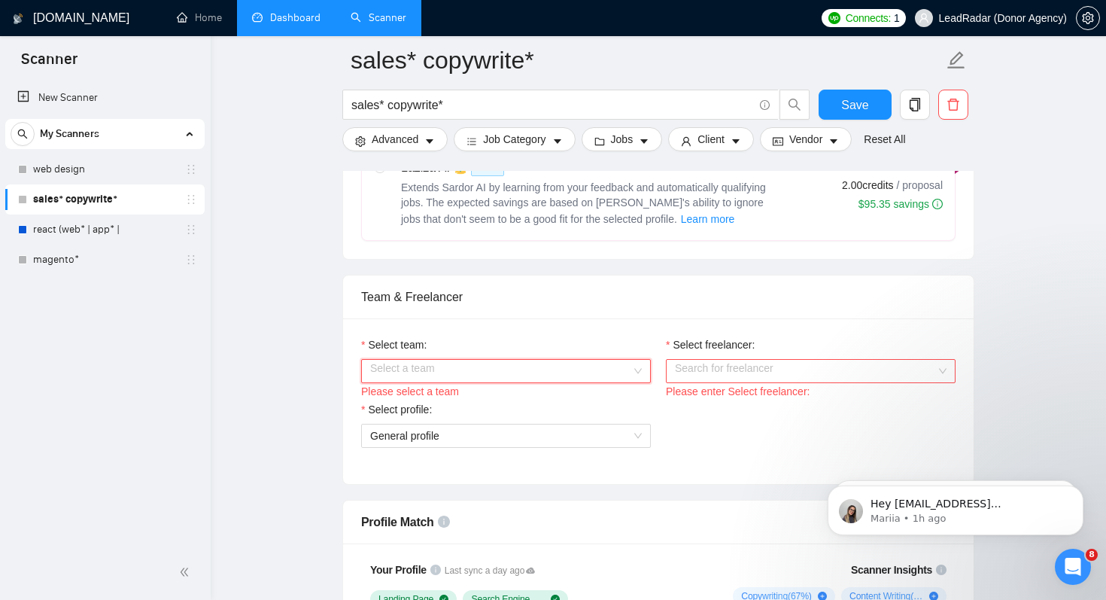
click at [560, 366] on input "Select team:" at bounding box center [500, 371] width 261 height 23
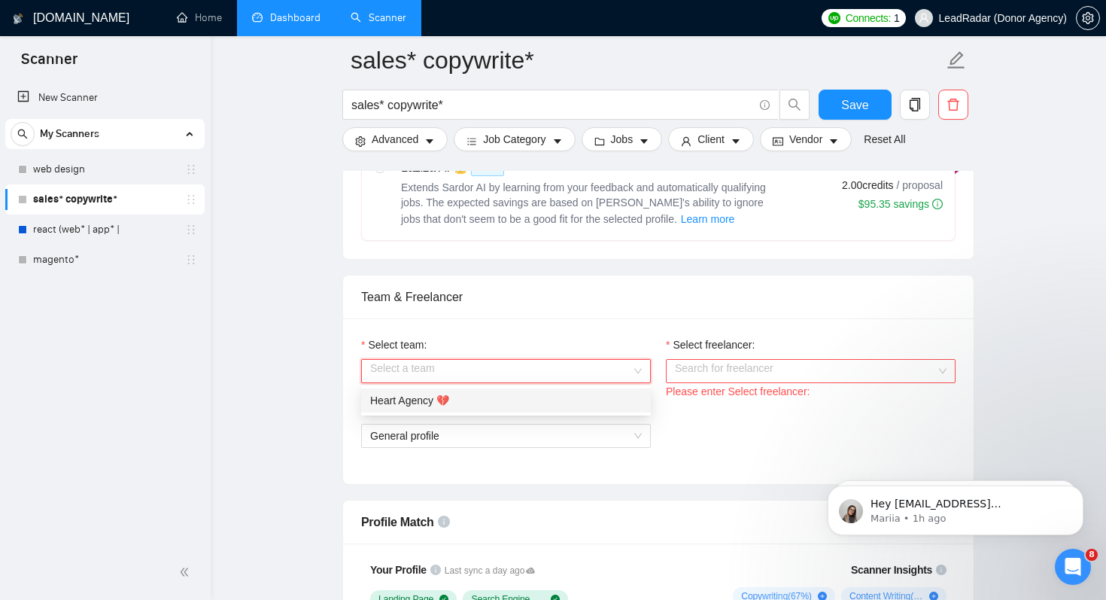
click at [560, 396] on div "Heart Agency 💔" at bounding box center [506, 400] width 272 height 17
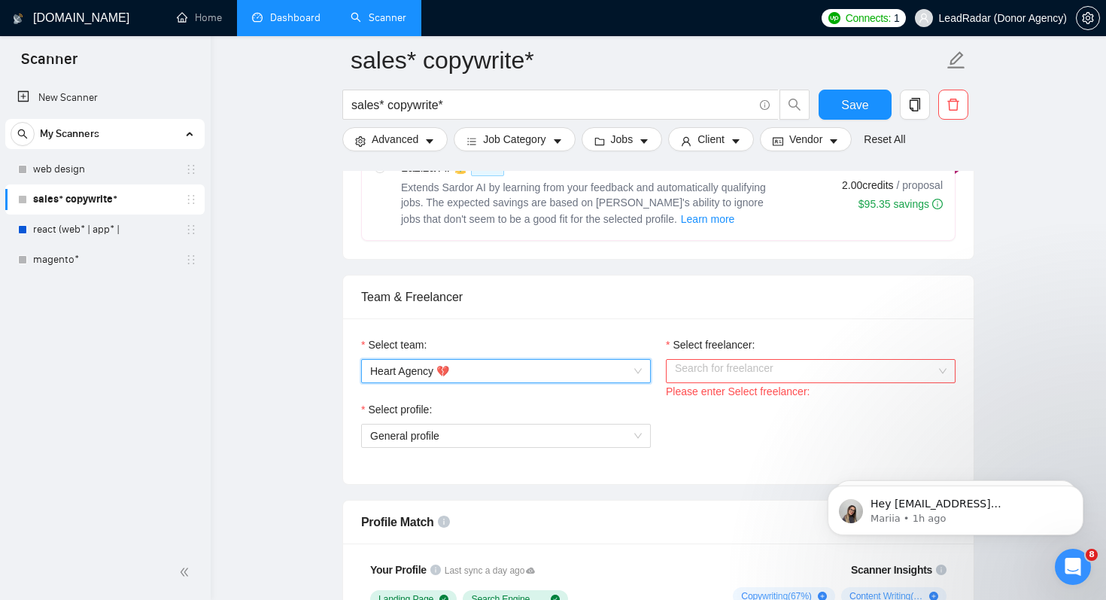
click at [771, 360] on input "Select freelancer:" at bounding box center [805, 371] width 261 height 23
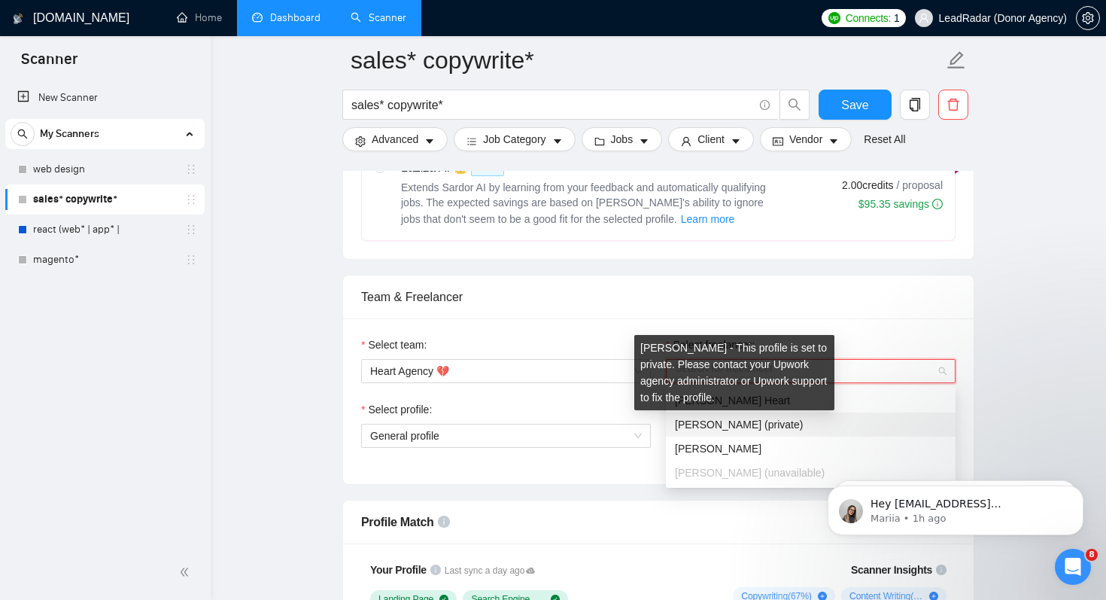
click at [739, 403] on div "[PERSON_NAME] - This profile is set to private. Please contact your Upwork agen…" at bounding box center [734, 372] width 200 height 75
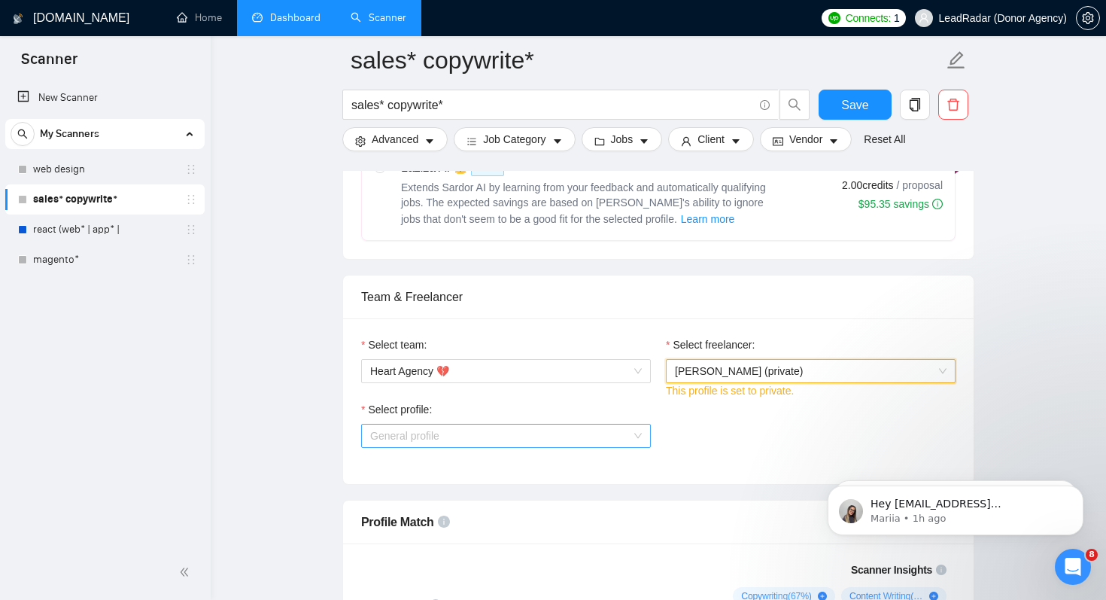
click at [539, 439] on span "General profile" at bounding box center [506, 435] width 272 height 23
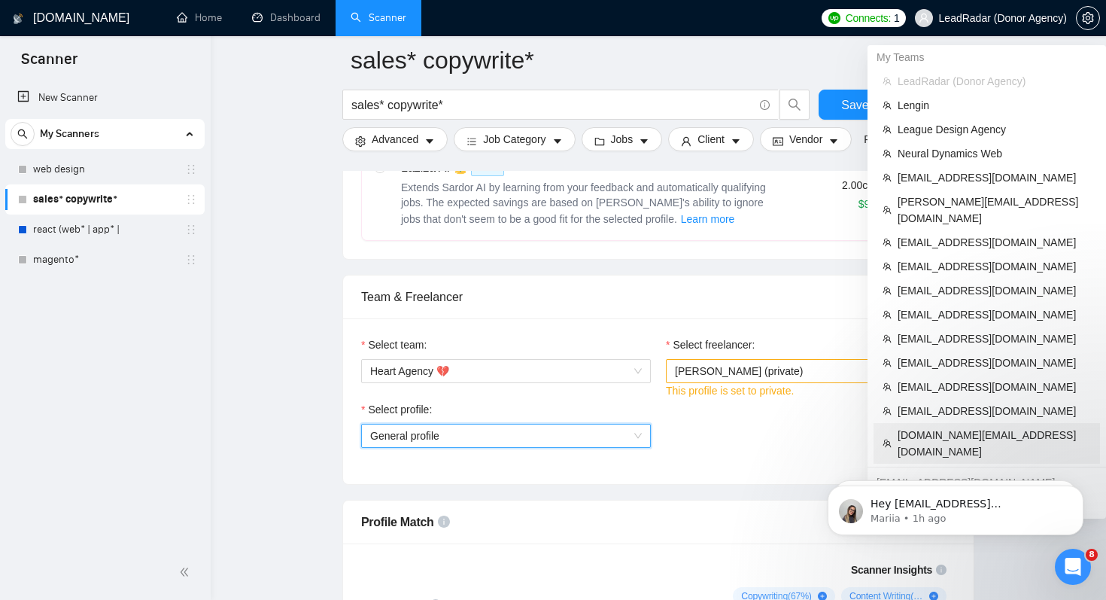
drag, startPoint x: 945, startPoint y: 417, endPoint x: 648, endPoint y: 59, distance: 465.3
click at [945, 427] on span "[DOMAIN_NAME][EMAIL_ADDRESS][DOMAIN_NAME]" at bounding box center [993, 443] width 193 height 33
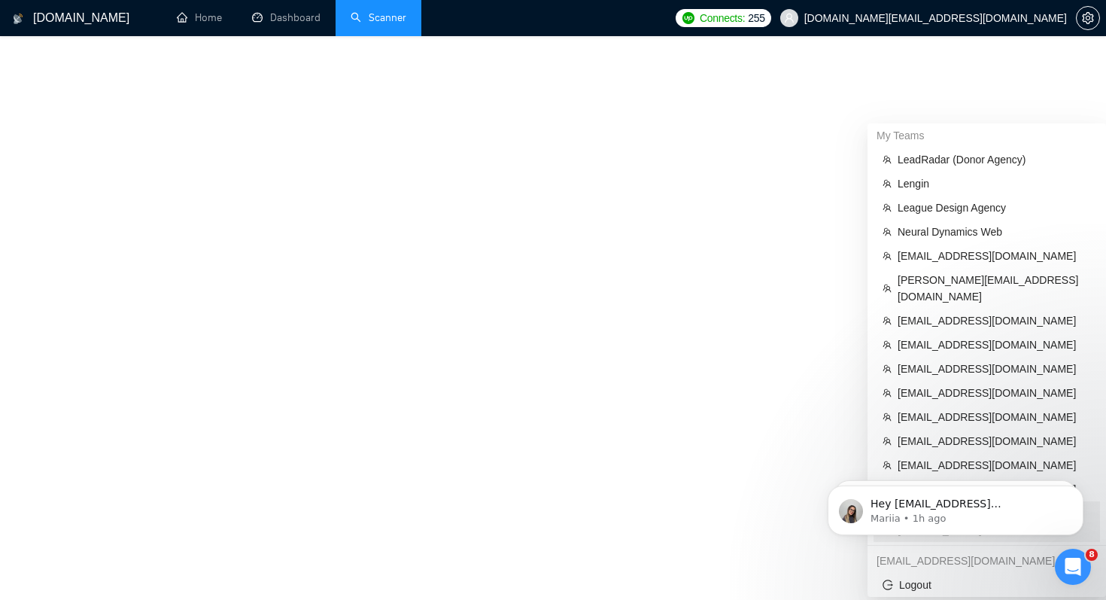
scroll to position [539, 0]
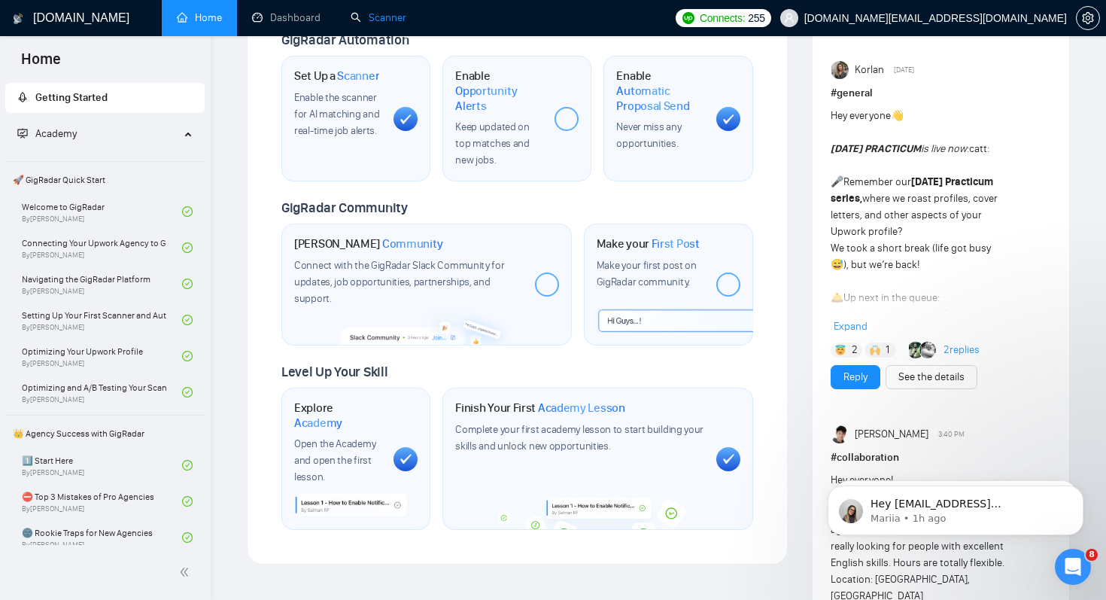
click at [390, 22] on link "Scanner" at bounding box center [379, 17] width 56 height 13
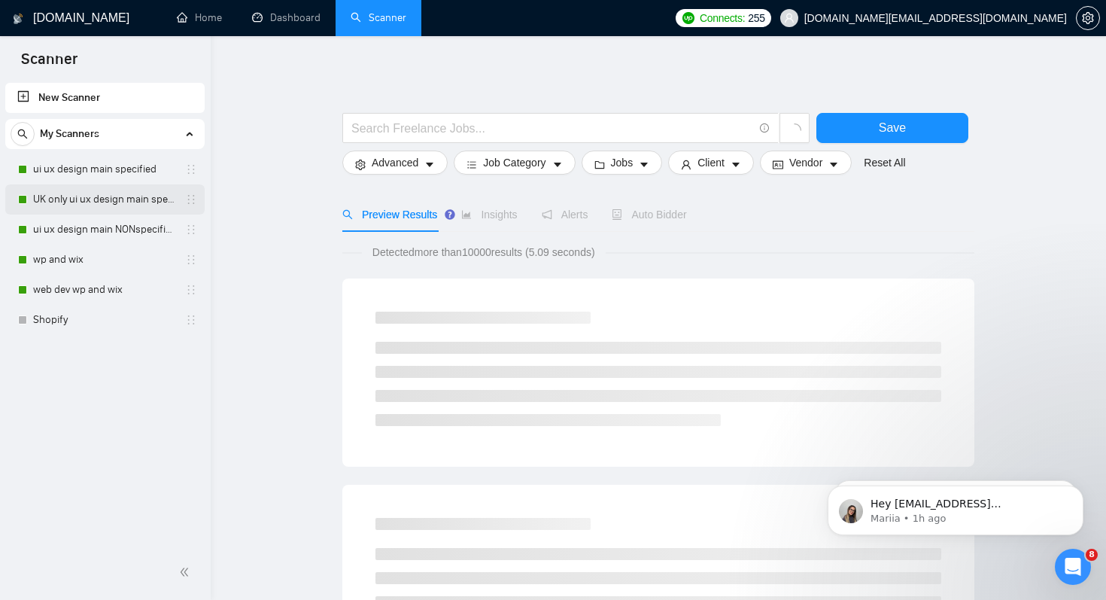
click at [134, 202] on link "UK only ui ux design main specified" at bounding box center [104, 199] width 143 height 30
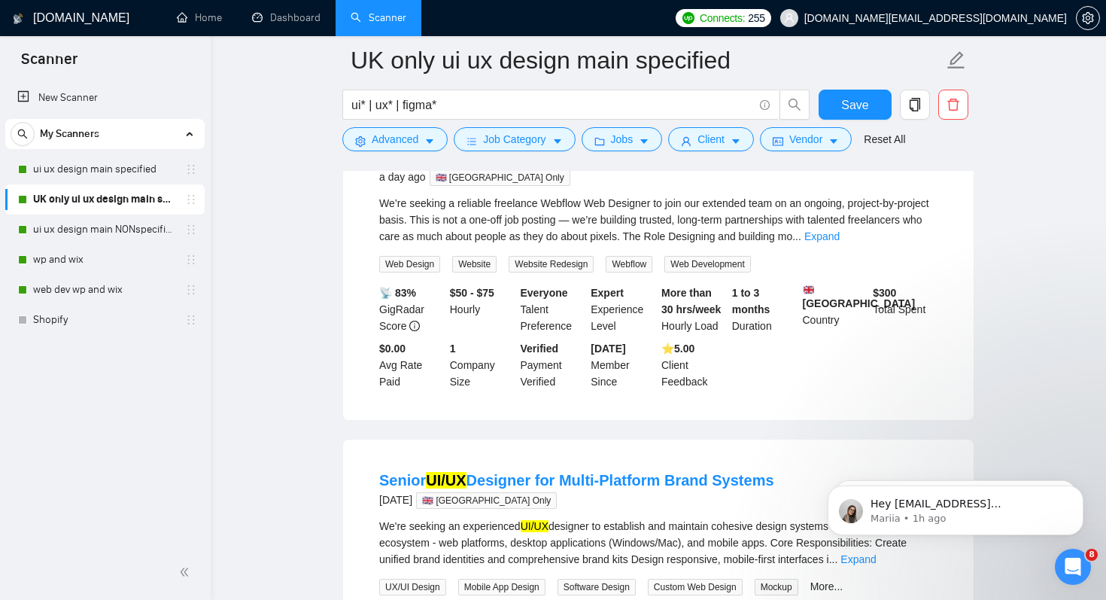
scroll to position [53, 0]
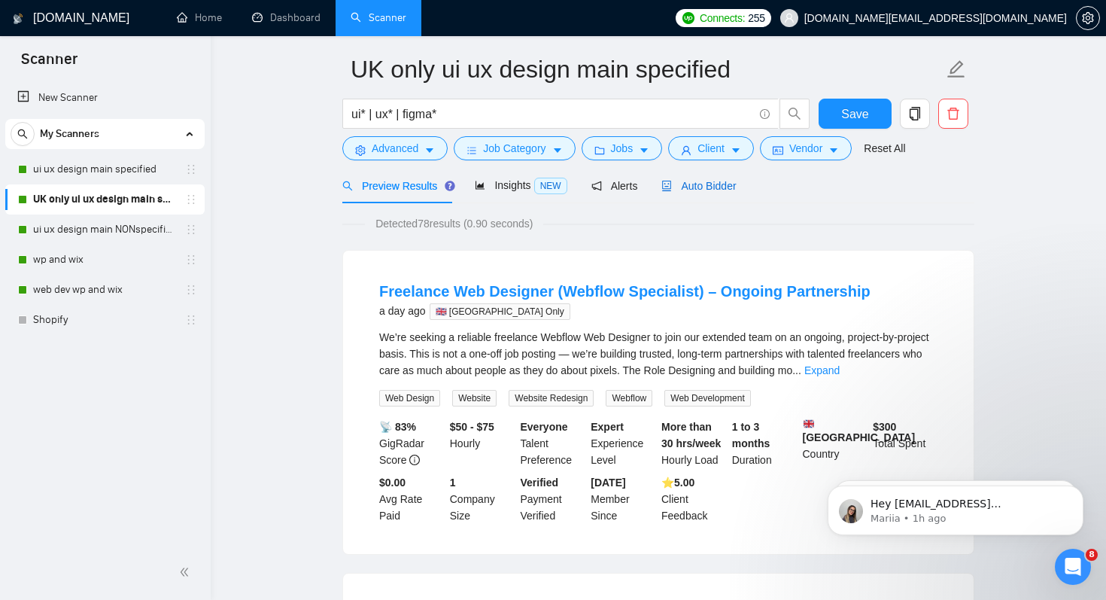
click at [694, 186] on span "Auto Bidder" at bounding box center [698, 186] width 74 height 12
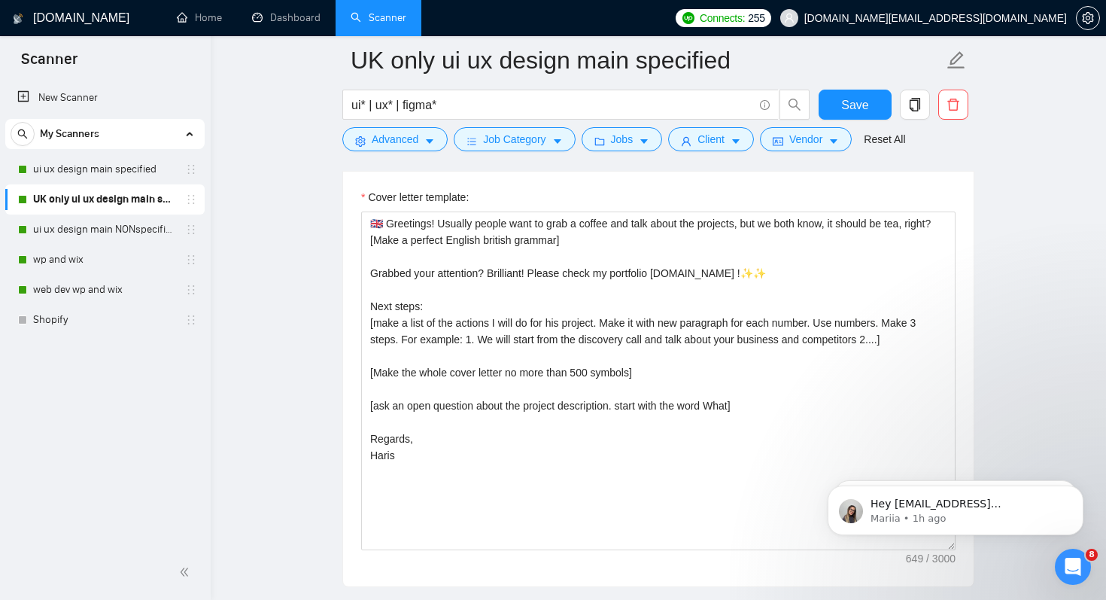
scroll to position [1778, 0]
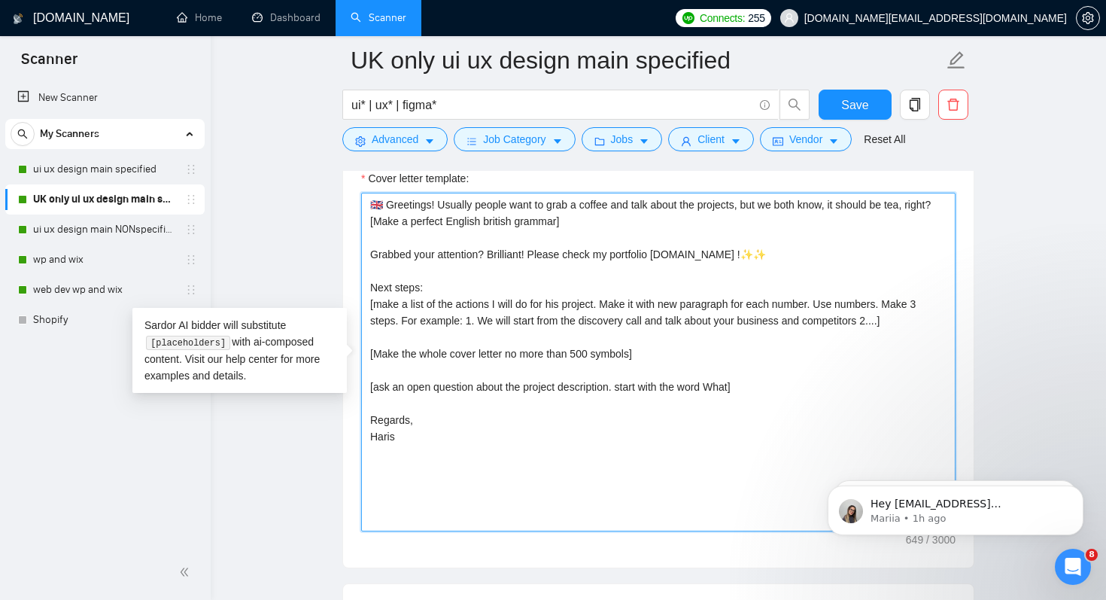
drag, startPoint x: 372, startPoint y: 198, endPoint x: 463, endPoint y: 222, distance: 94.2
click at [463, 222] on textarea "🇬🇧 Greetings! Usually people want to grab a coffee and talk about the projects,…" at bounding box center [658, 362] width 594 height 339
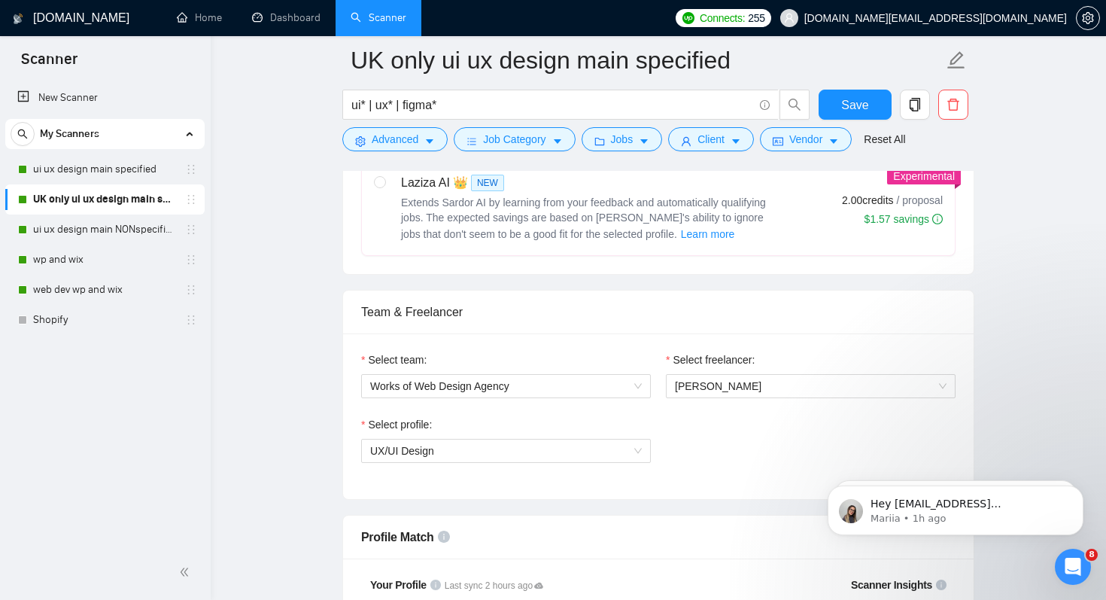
scroll to position [0, 0]
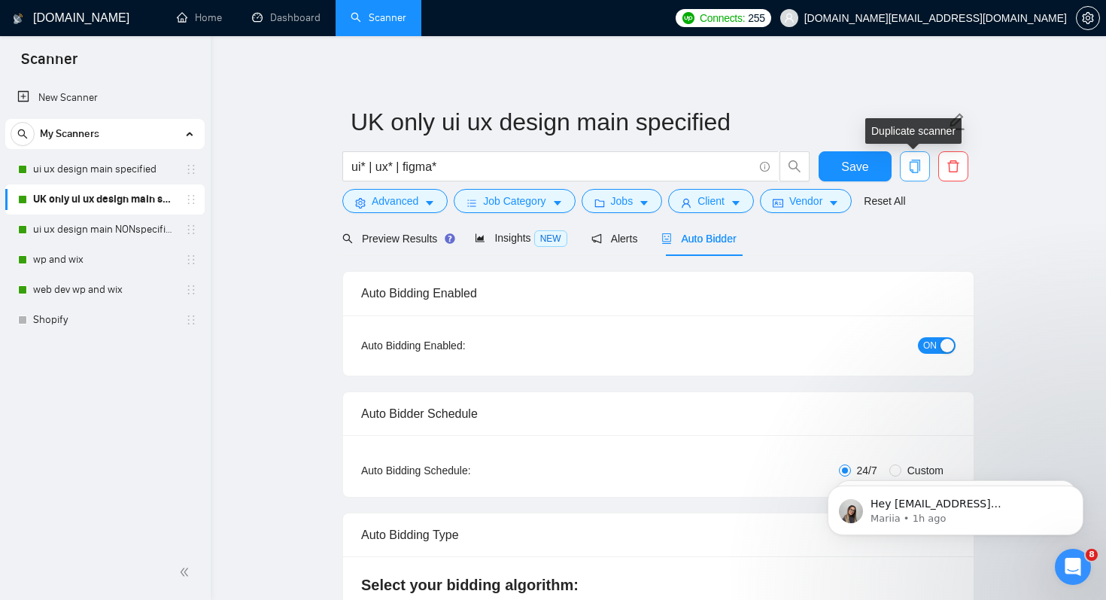
click at [919, 168] on icon "copy" at bounding box center [914, 166] width 11 height 14
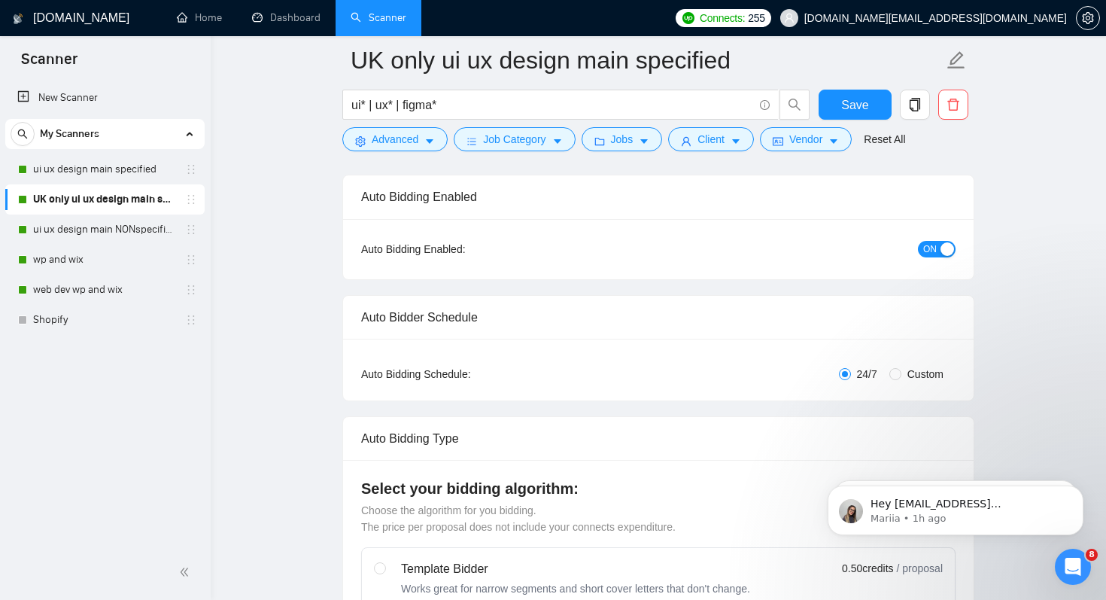
scroll to position [65, 0]
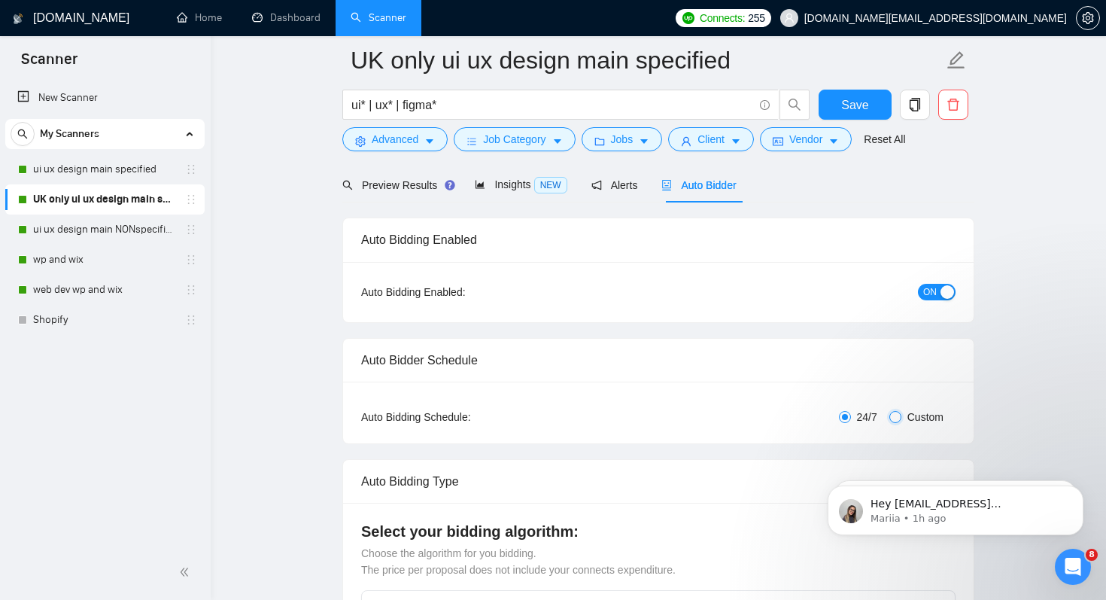
click at [898, 418] on input "Custom" at bounding box center [895, 417] width 12 height 12
radio input "true"
radio input "false"
checkbox input "true"
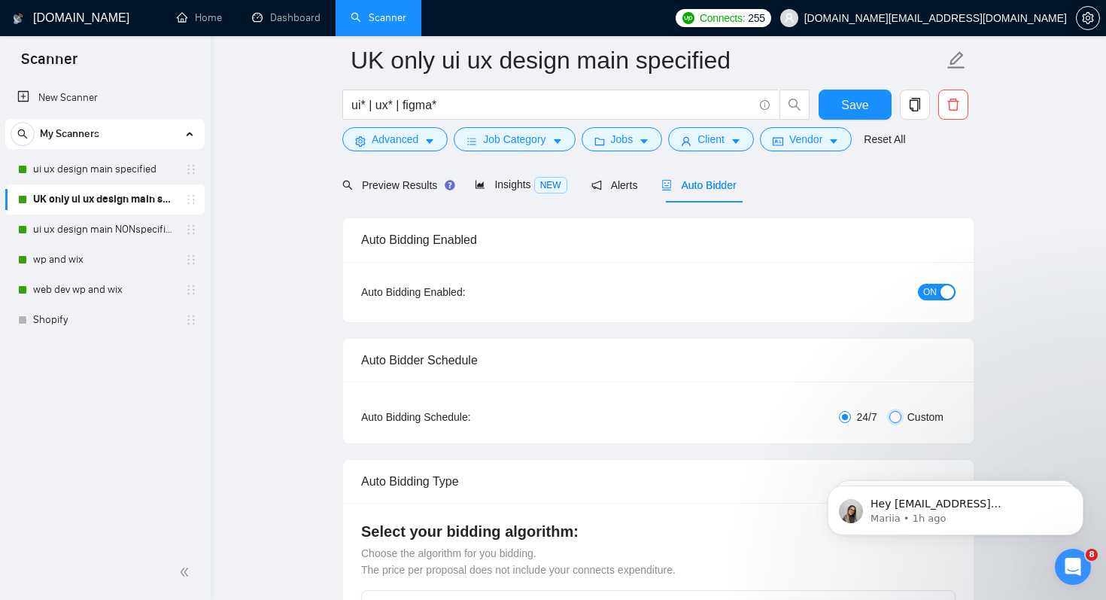
checkbox input "true"
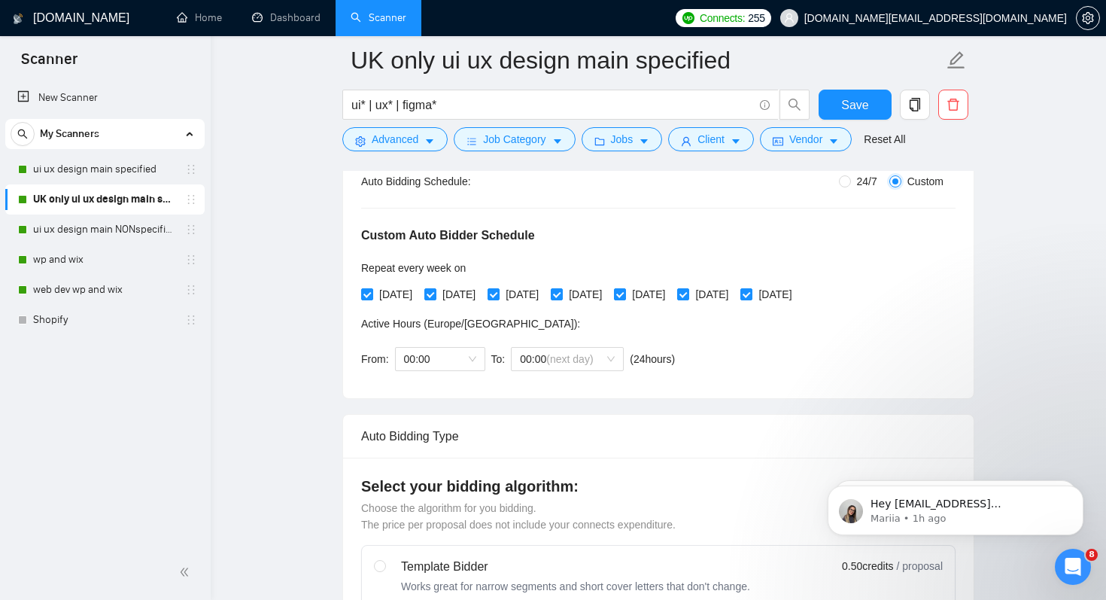
scroll to position [275, 0]
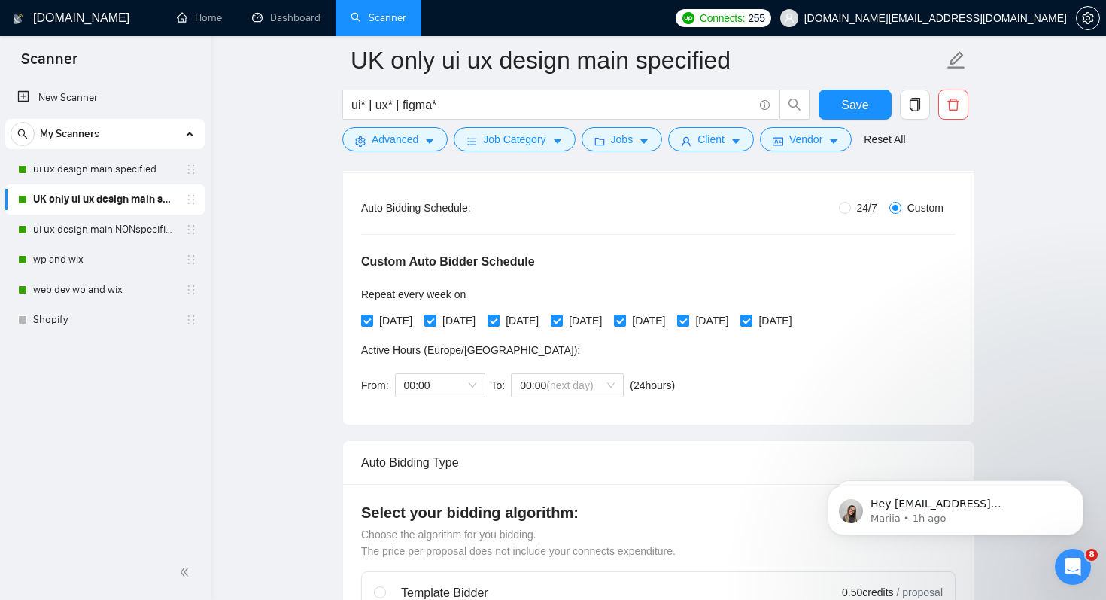
click at [475, 317] on span "[DATE]" at bounding box center [458, 320] width 45 height 17
click at [435, 317] on input "[DATE]" at bounding box center [429, 319] width 11 height 11
checkbox input "false"
click at [608, 320] on span "[DATE]" at bounding box center [585, 320] width 45 height 17
click at [561, 320] on input "[DATE]" at bounding box center [556, 319] width 11 height 11
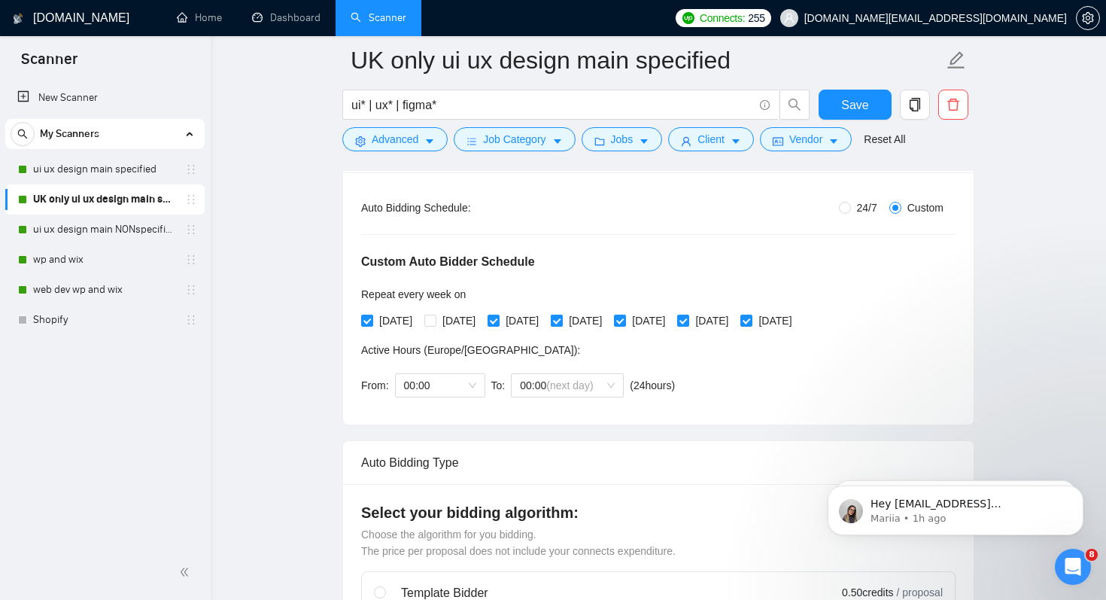
checkbox input "false"
click at [734, 320] on span "[DATE]" at bounding box center [711, 320] width 45 height 17
click at [688, 320] on input "[DATE]" at bounding box center [682, 319] width 11 height 11
checkbox input "false"
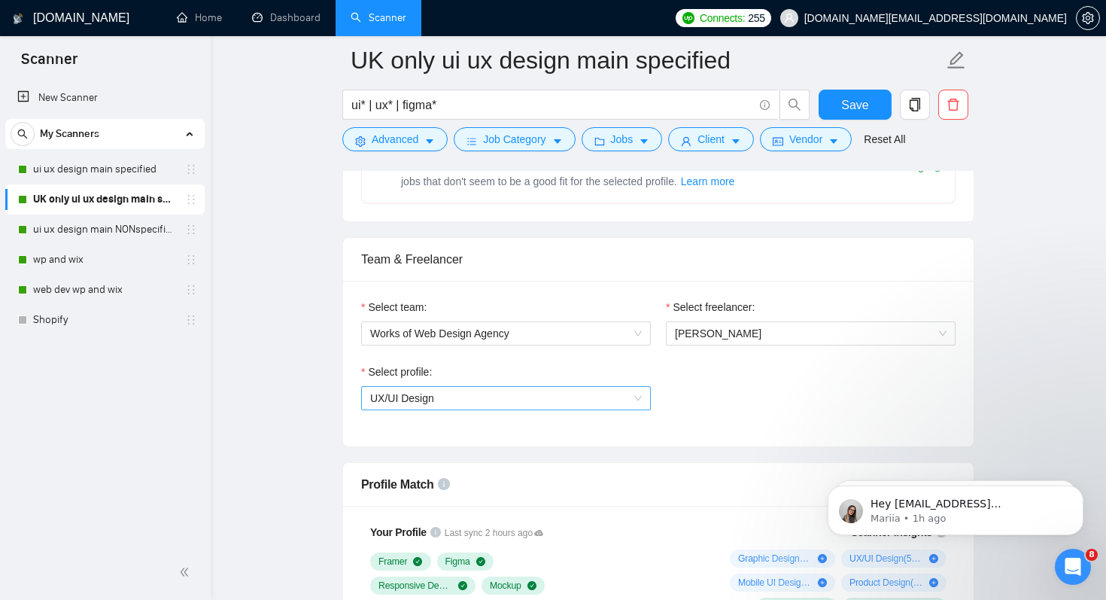
scroll to position [888, 0]
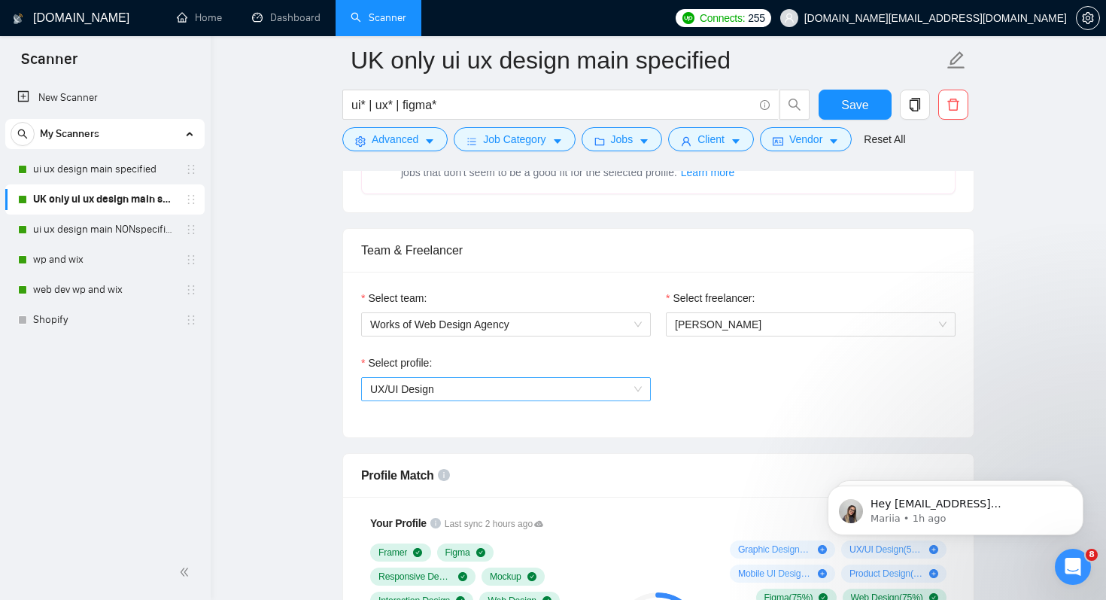
click at [543, 389] on span "UX/UI Design" at bounding box center [506, 389] width 272 height 23
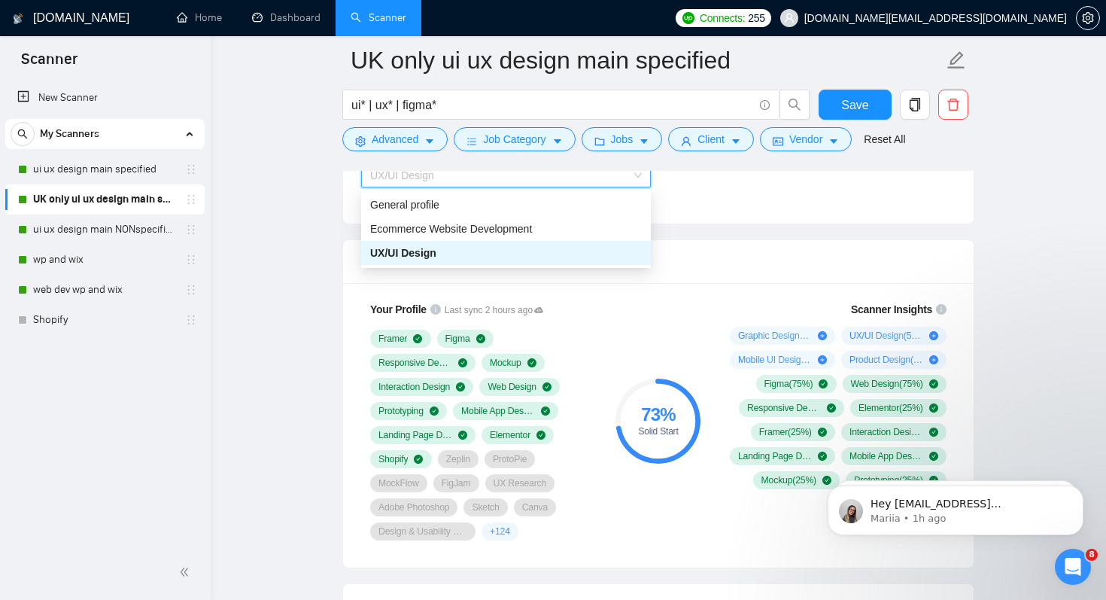
scroll to position [1162, 0]
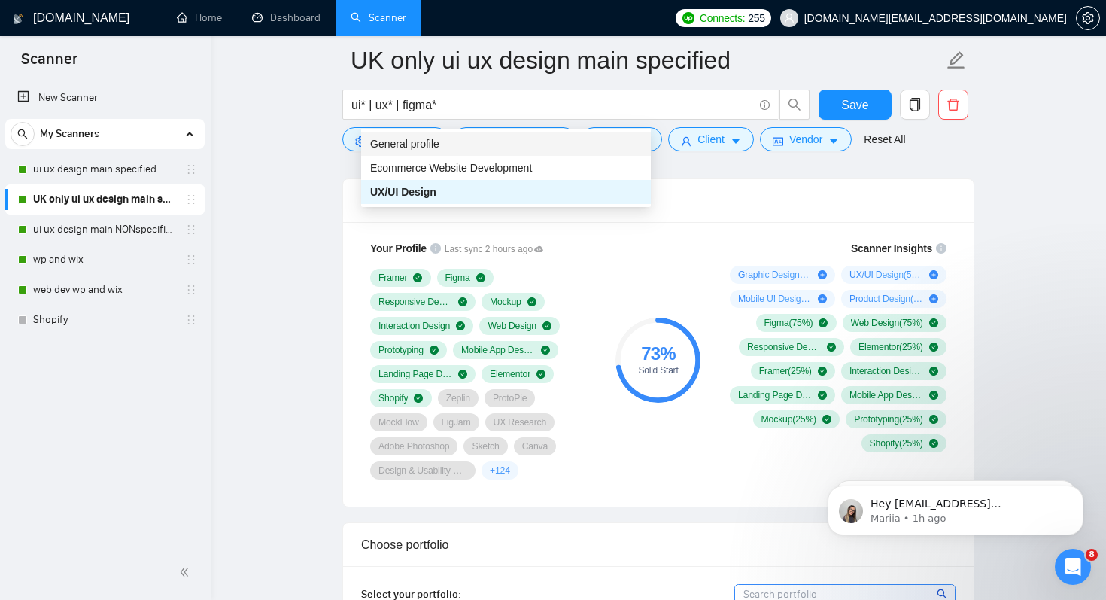
click at [564, 147] on div "General profile" at bounding box center [506, 143] width 272 height 17
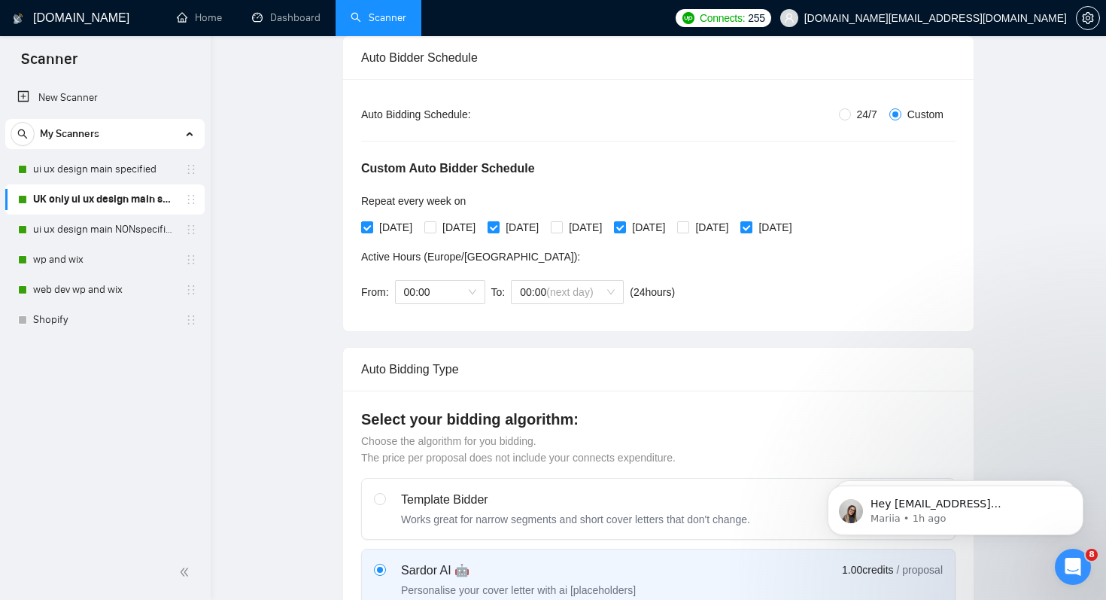
scroll to position [0, 0]
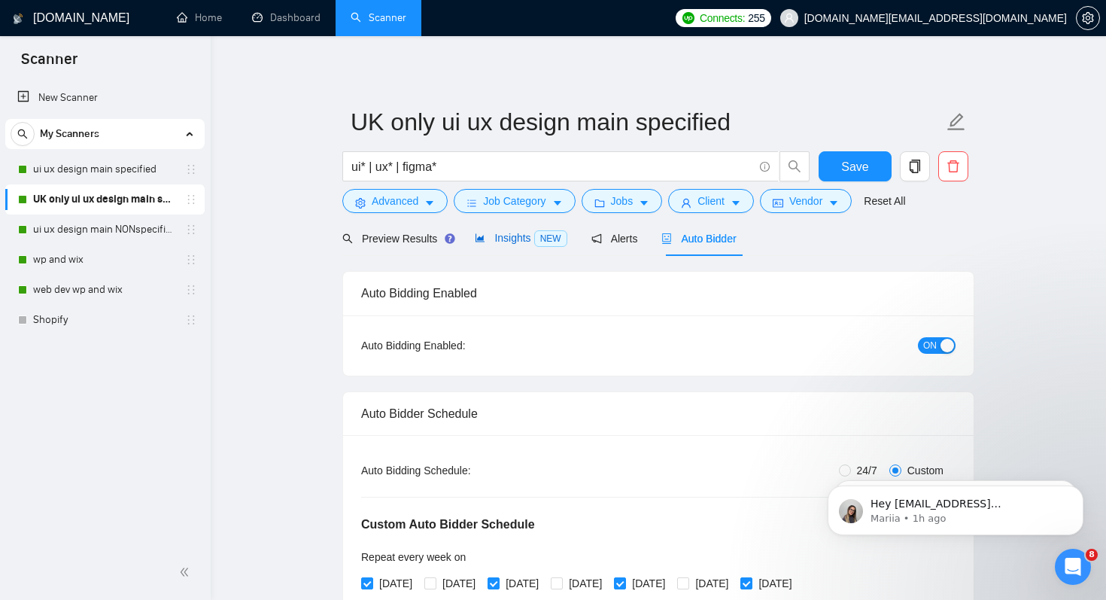
click at [493, 238] on span "Insights NEW" at bounding box center [521, 238] width 92 height 12
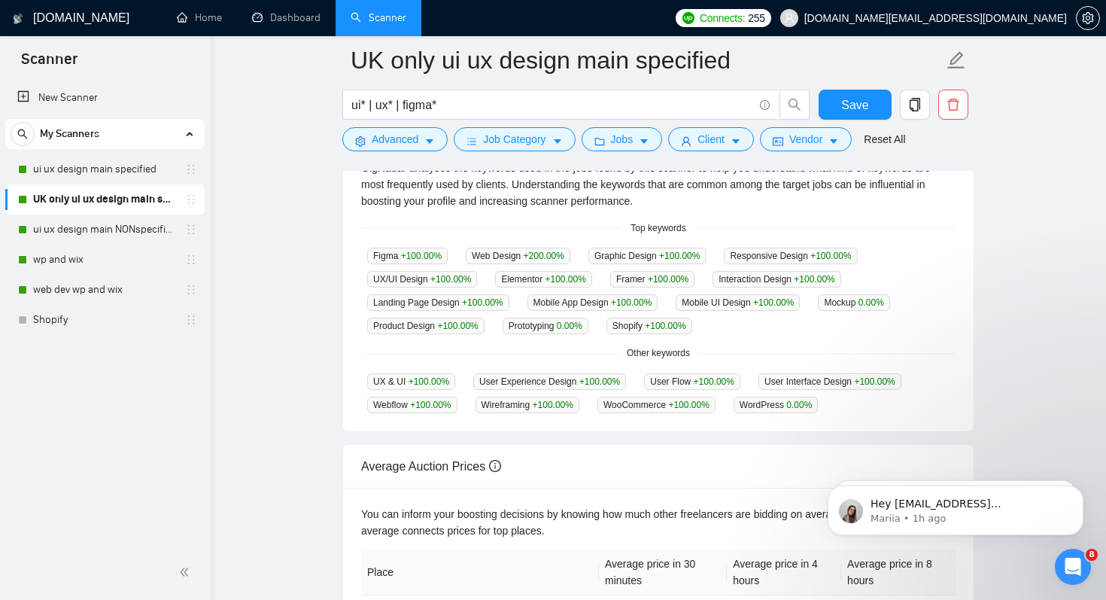
scroll to position [358, 0]
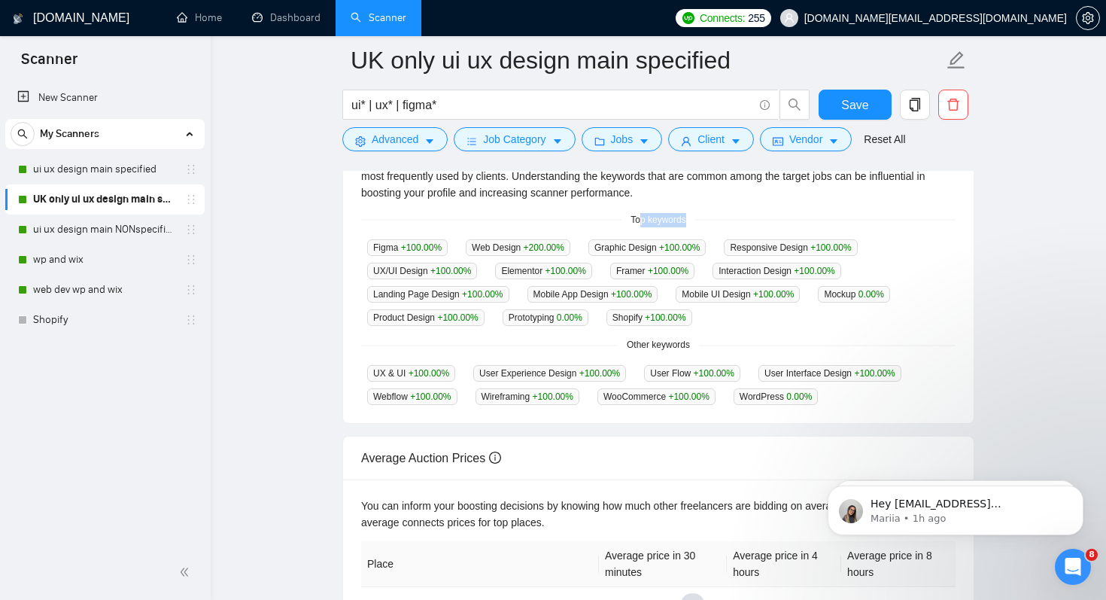
drag, startPoint x: 640, startPoint y: 217, endPoint x: 721, endPoint y: 223, distance: 80.8
click at [721, 223] on div "Top keywords" at bounding box center [658, 220] width 594 height 14
click at [649, 218] on span "Top keywords" at bounding box center [657, 220] width 73 height 14
drag, startPoint x: 648, startPoint y: 218, endPoint x: 692, endPoint y: 218, distance: 43.6
click at [692, 218] on span "Top keywords" at bounding box center [657, 220] width 73 height 14
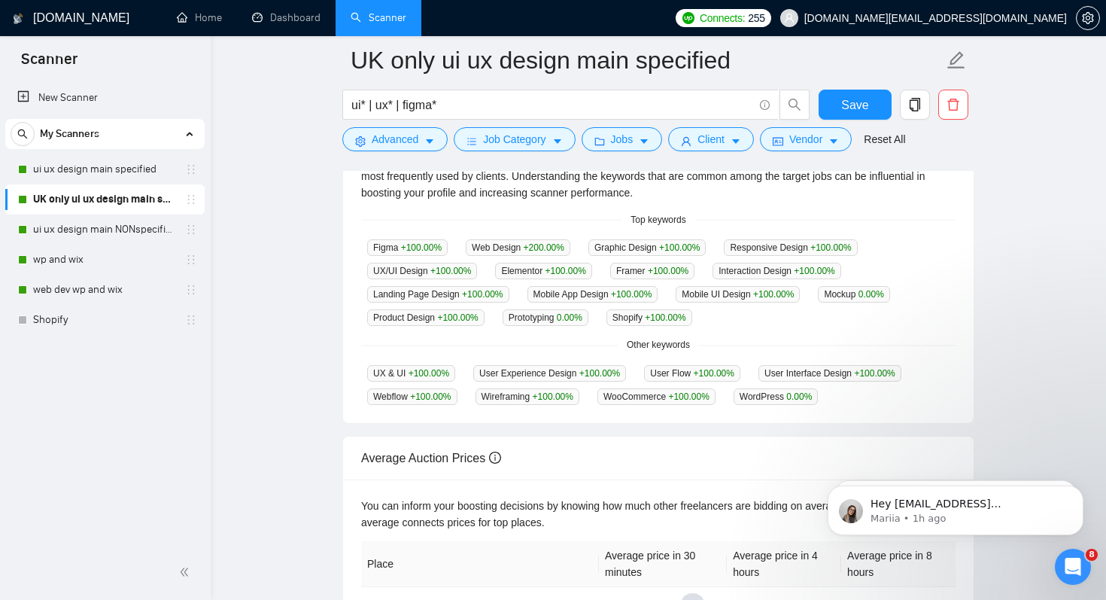
click at [533, 256] on div "Figma +100.00 % Web Design +200.00 % Graphic Design +100.00 % Responsive Design…" at bounding box center [658, 281] width 594 height 87
